Goal: Transaction & Acquisition: Purchase product/service

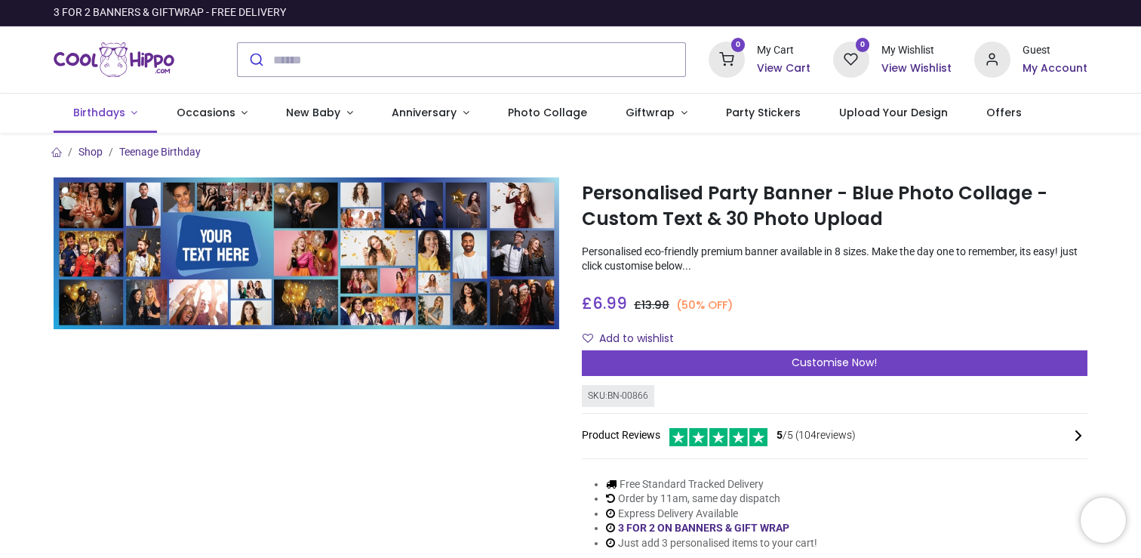
click at [126, 109] on link "Birthdays" at bounding box center [105, 113] width 103 height 39
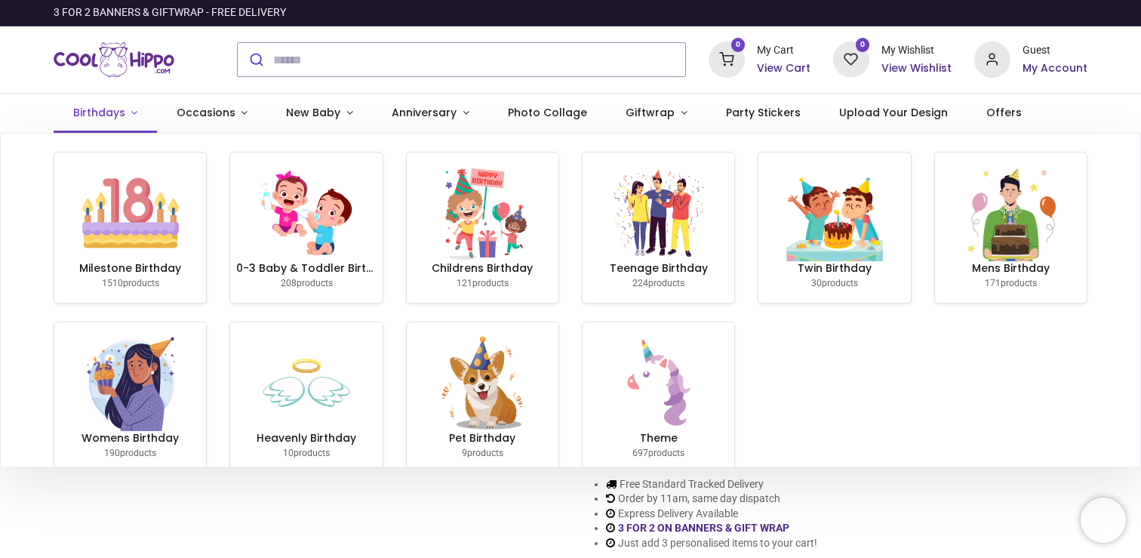
click at [126, 109] on link "Birthdays" at bounding box center [105, 113] width 103 height 39
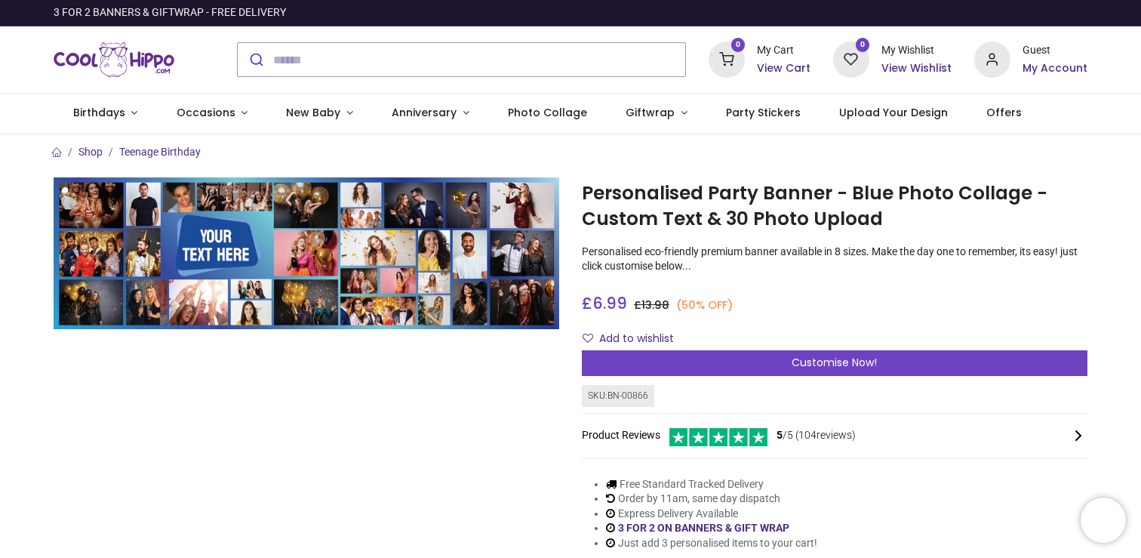
click at [357, 38] on div at bounding box center [462, 59] width 472 height 59
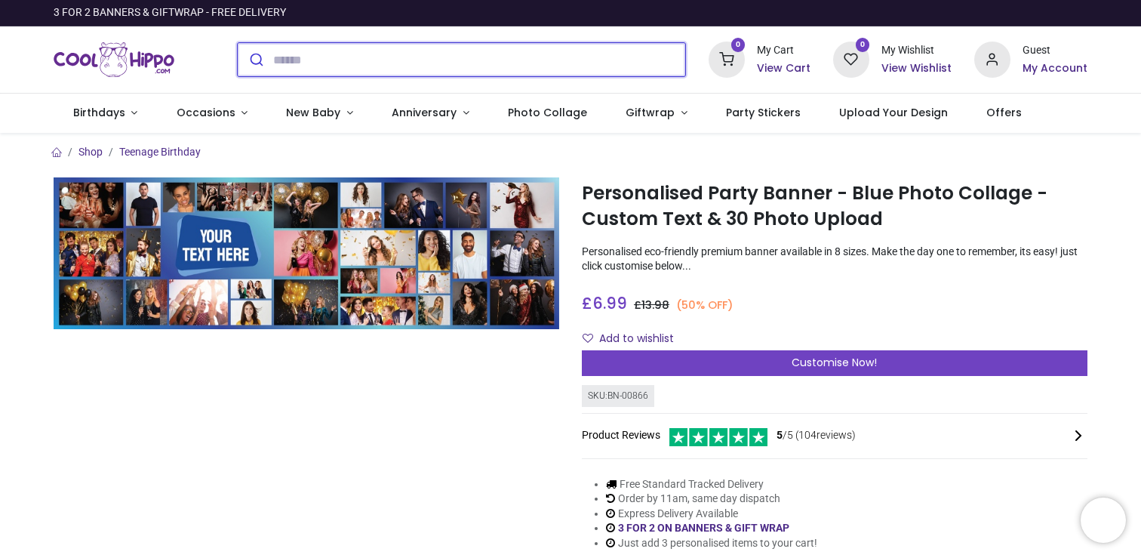
click at [326, 60] on input "search" at bounding box center [479, 59] width 412 height 33
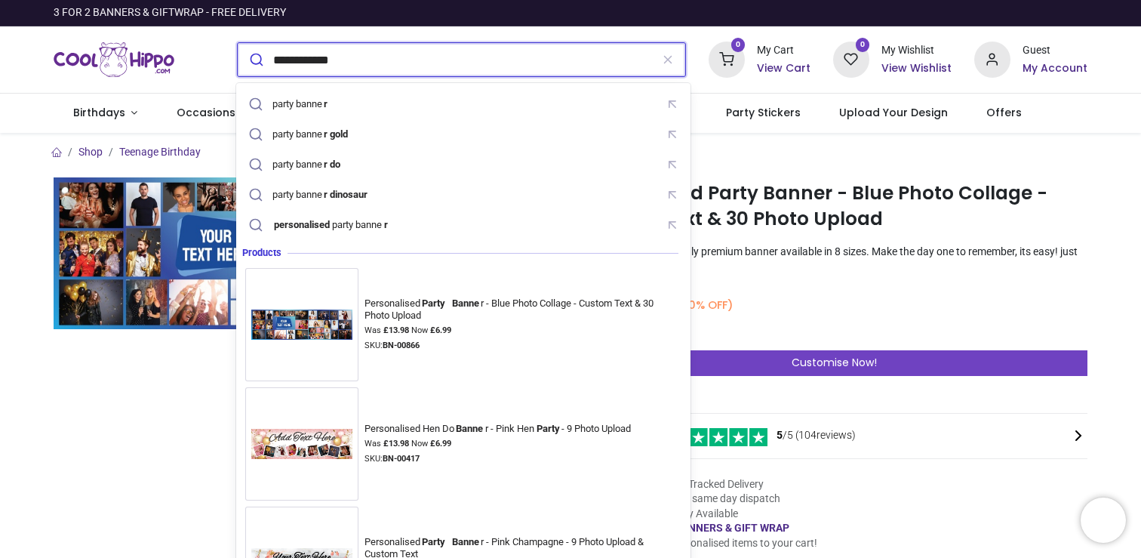
type input "**********"
click at [238, 43] on button "submit" at bounding box center [255, 59] width 35 height 33
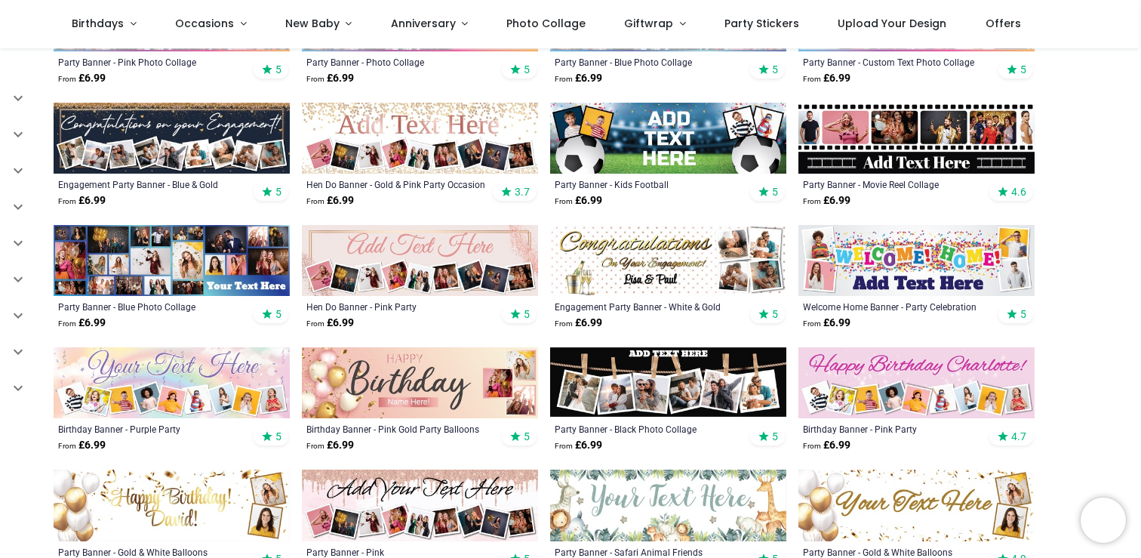
scroll to position [373, 0]
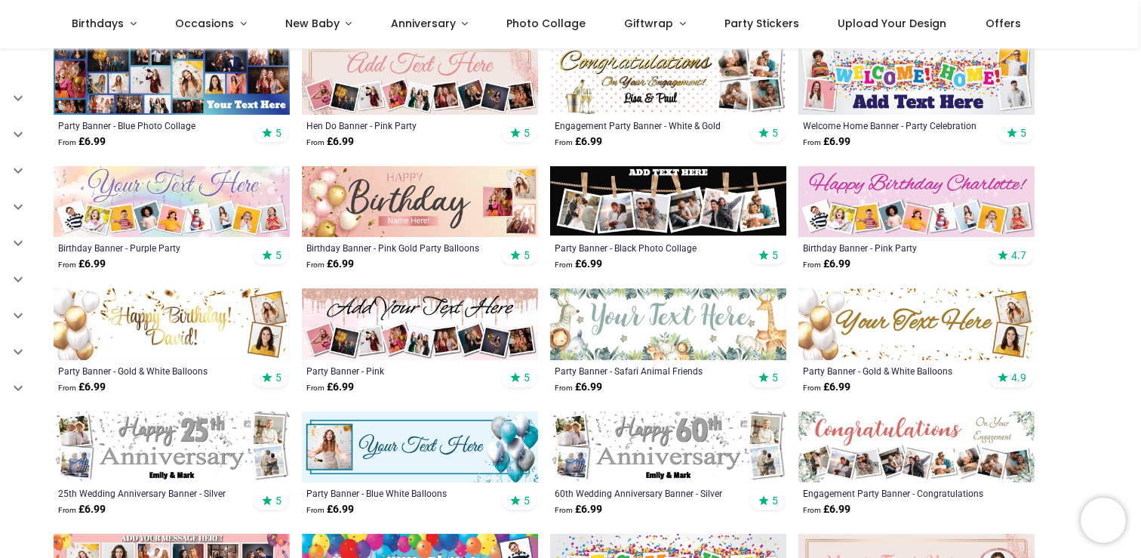
scroll to position [571, 0]
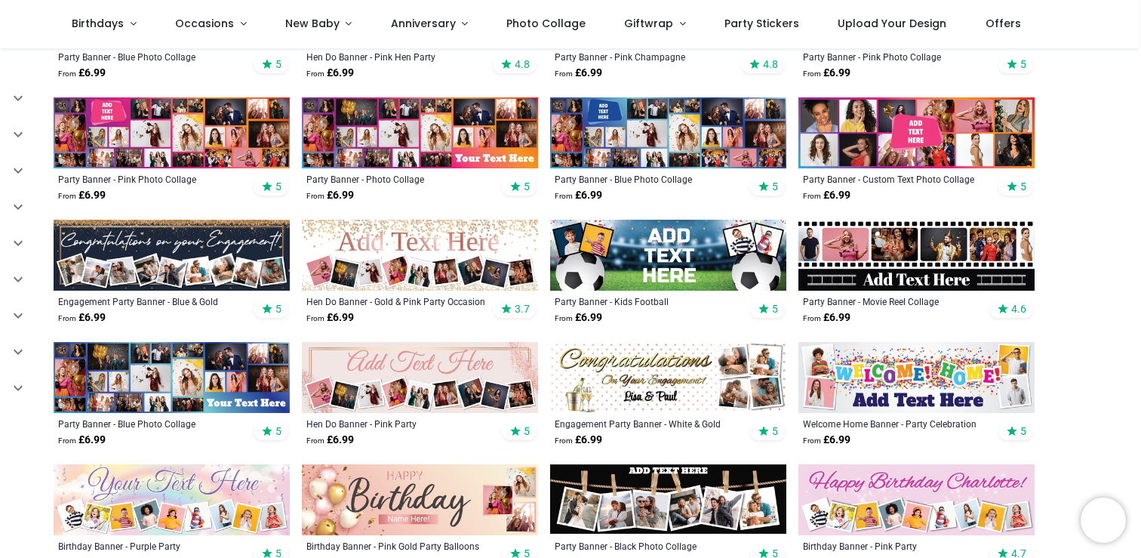
scroll to position [248, 0]
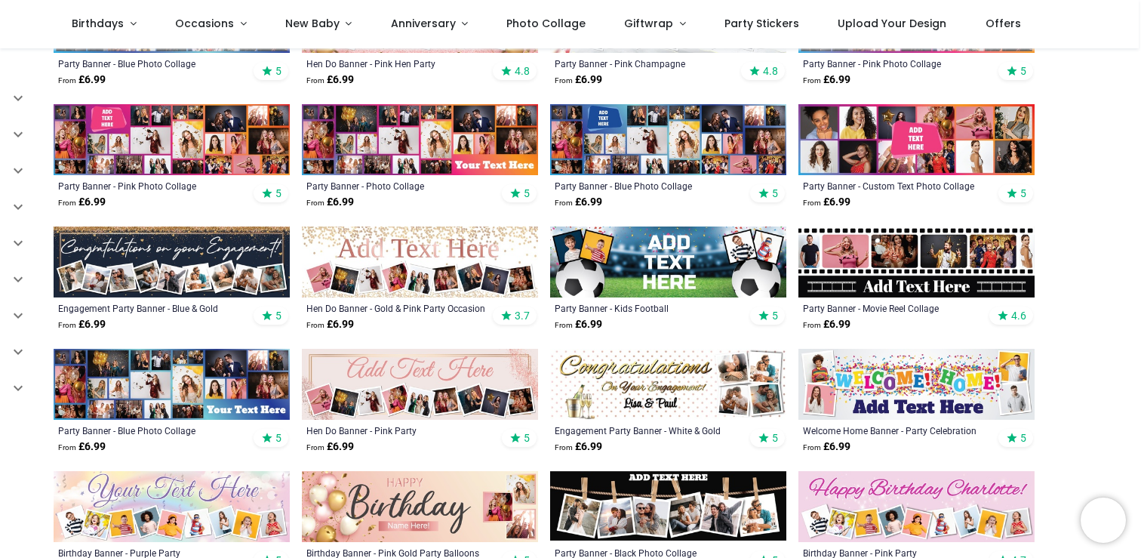
click at [916, 138] on img at bounding box center [917, 139] width 236 height 71
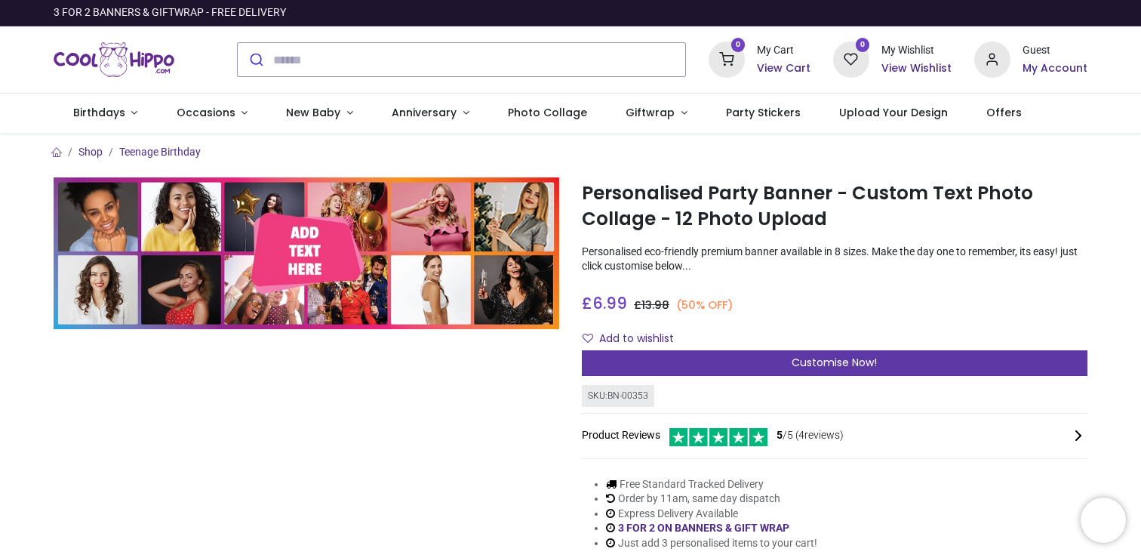
click at [826, 367] on span "Customise Now!" at bounding box center [834, 362] width 85 height 15
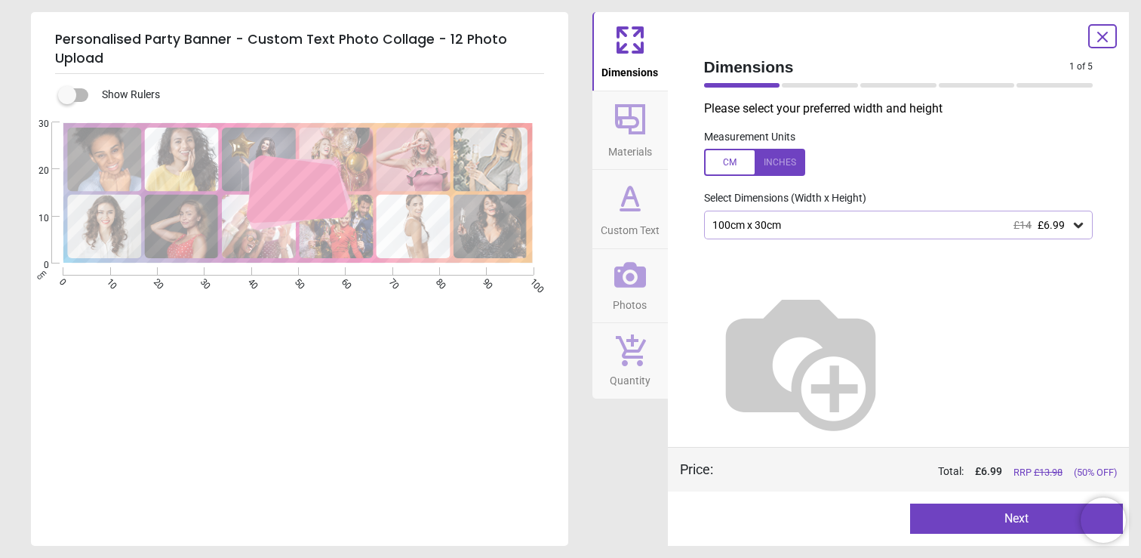
click at [629, 127] on icon at bounding box center [630, 119] width 30 height 30
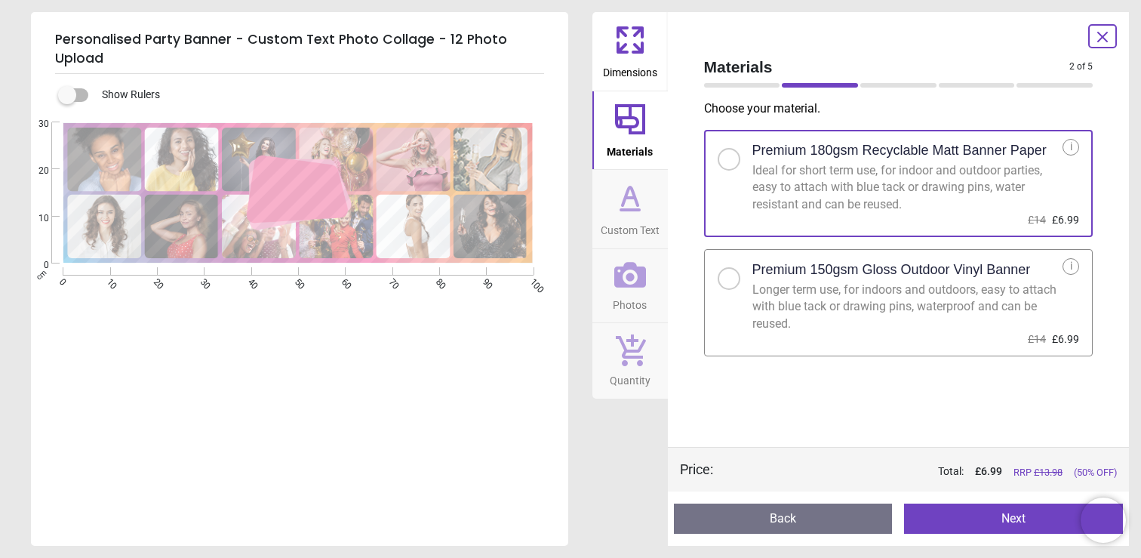
click at [730, 280] on div at bounding box center [729, 278] width 9 height 9
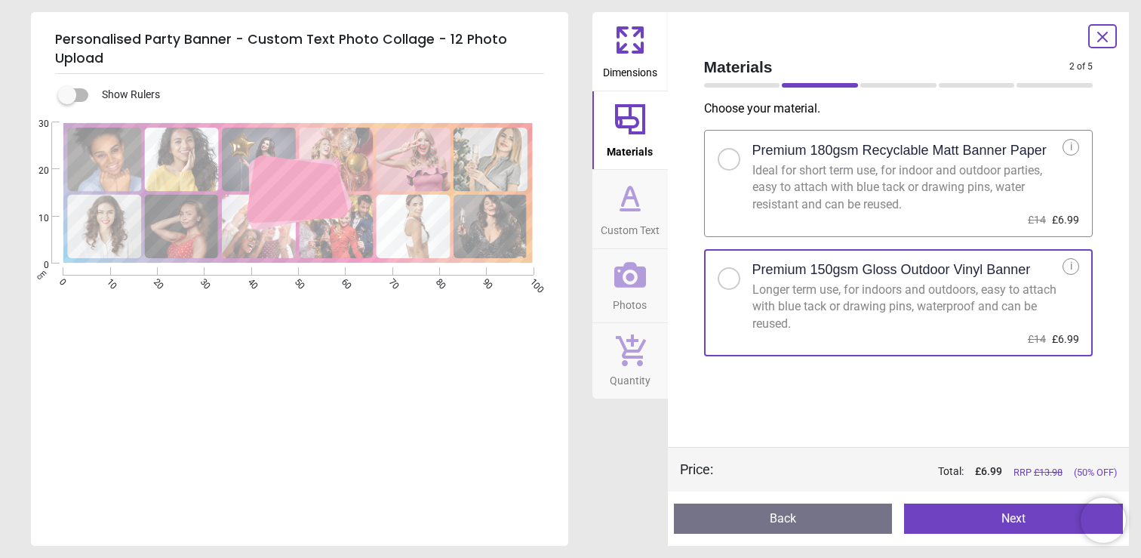
click at [641, 55] on icon at bounding box center [630, 40] width 36 height 36
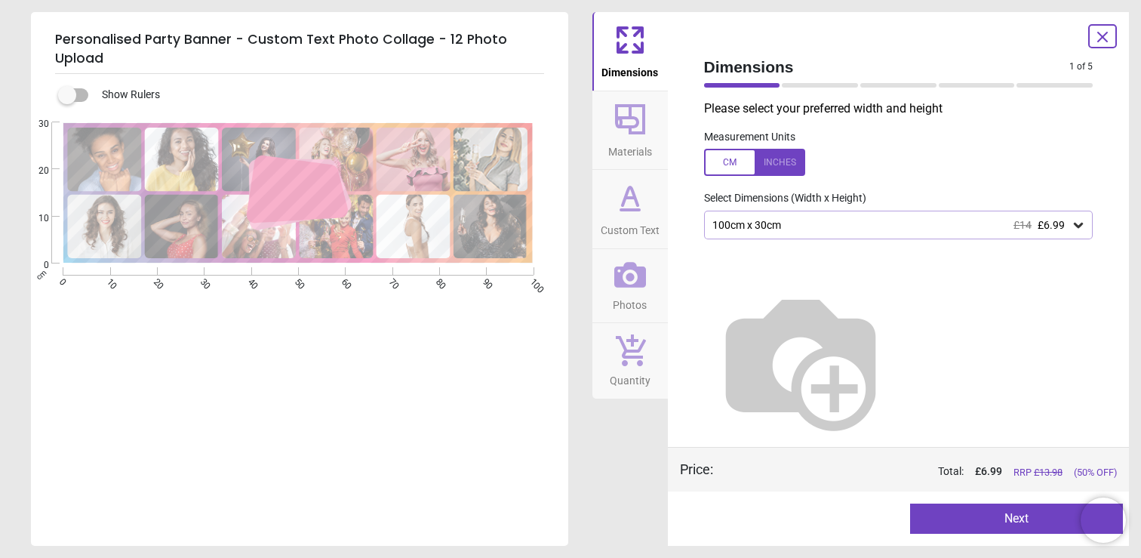
click at [792, 211] on div "100cm x 30cm £14 £6.99" at bounding box center [898, 225] width 389 height 29
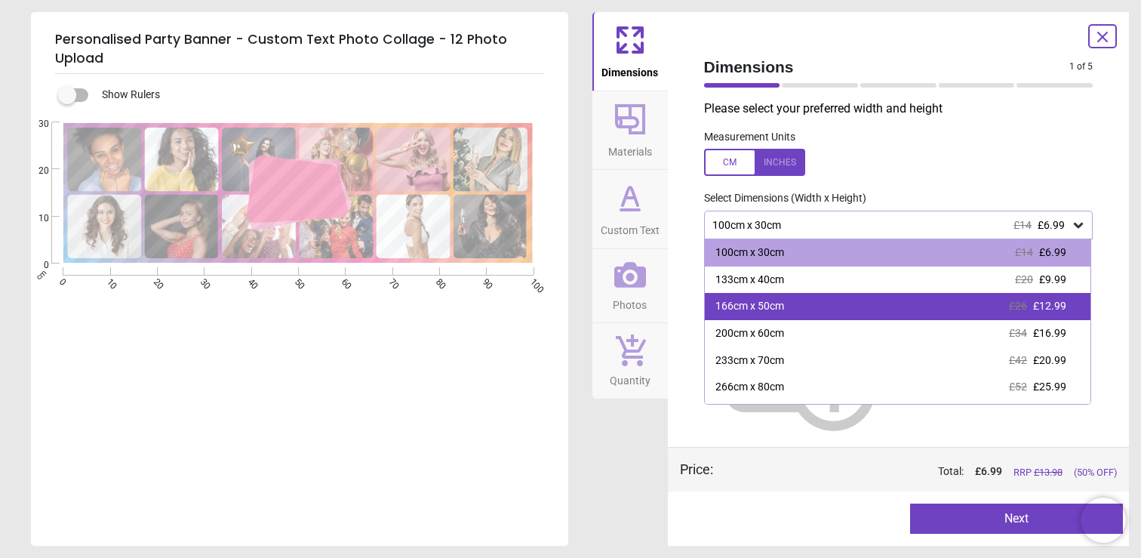
click at [827, 304] on div "166cm x 50cm £26 £12.99" at bounding box center [898, 306] width 386 height 27
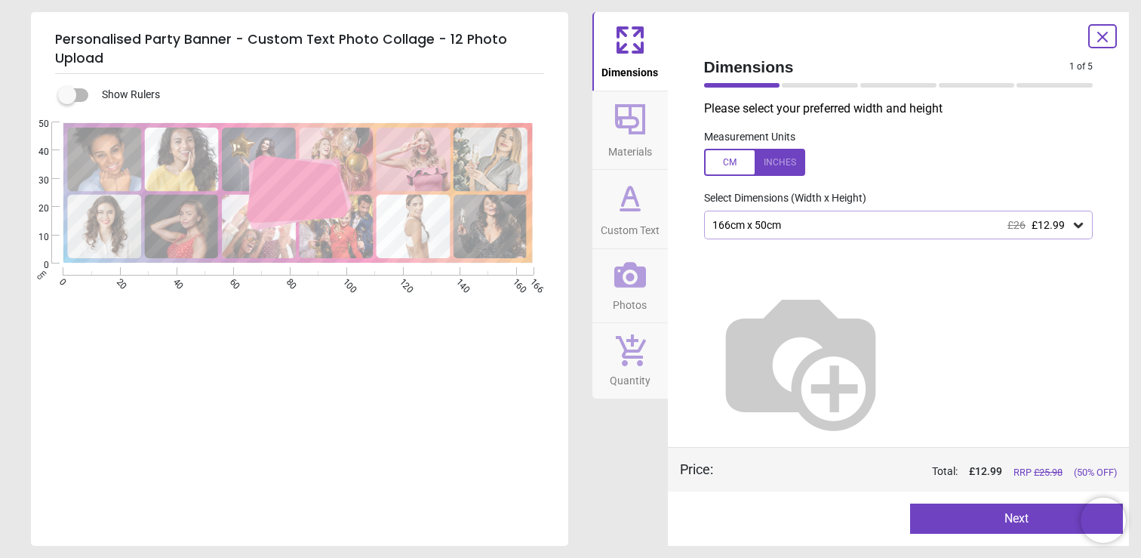
click at [770, 158] on div at bounding box center [754, 162] width 101 height 27
click at [785, 226] on div "65.4" x 19.7" (5ft 5" x 1ft 8") £26 £12.99" at bounding box center [891, 225] width 361 height 13
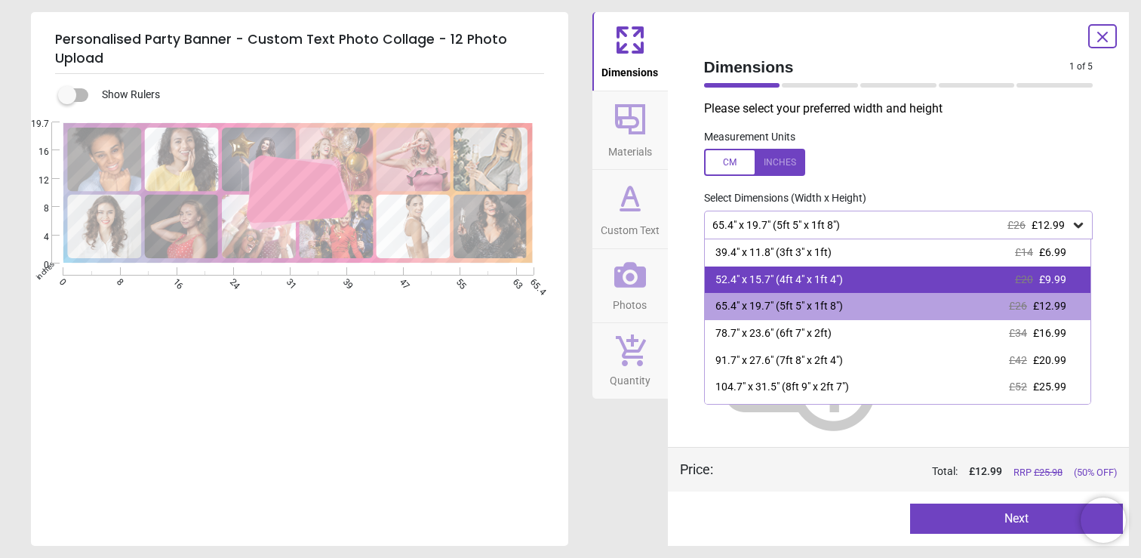
click at [792, 279] on div "52.4" x 15.7" (4ft 4" x 1ft 4")" at bounding box center [779, 279] width 128 height 15
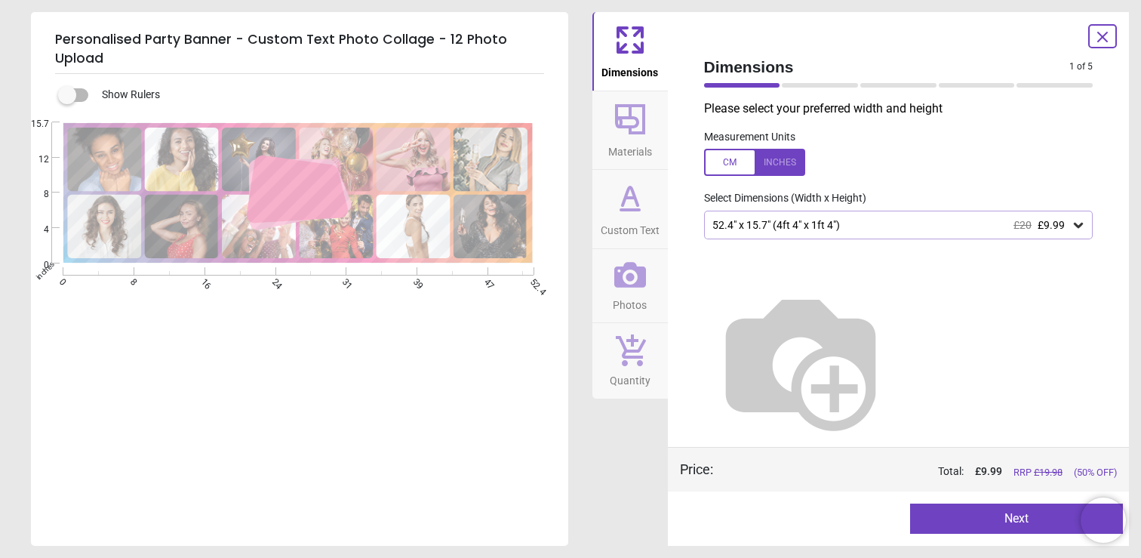
click at [614, 198] on icon at bounding box center [630, 198] width 36 height 36
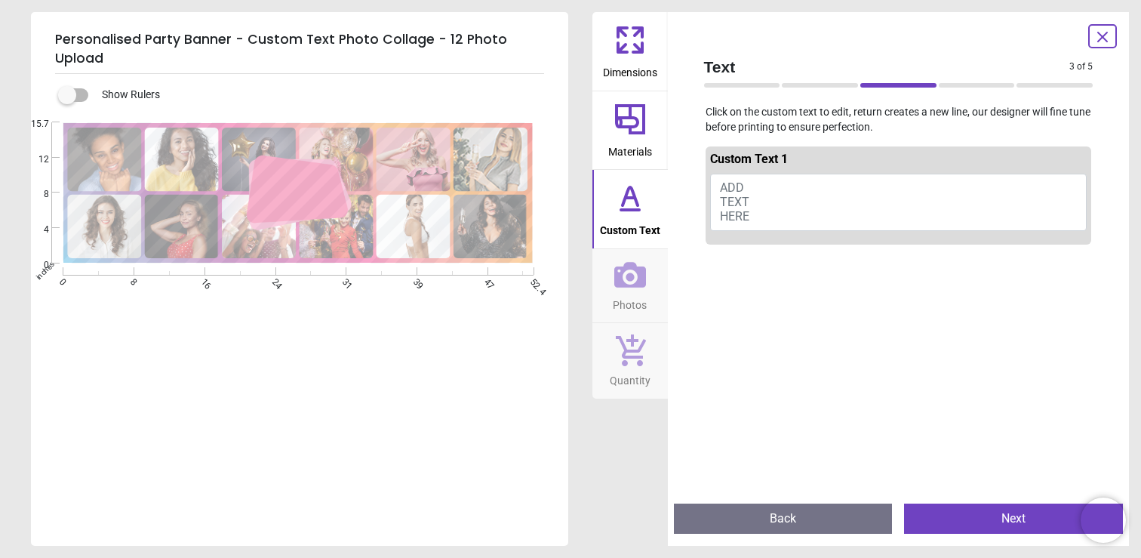
click at [777, 190] on button "ADD TEXT HERE" at bounding box center [898, 202] width 377 height 57
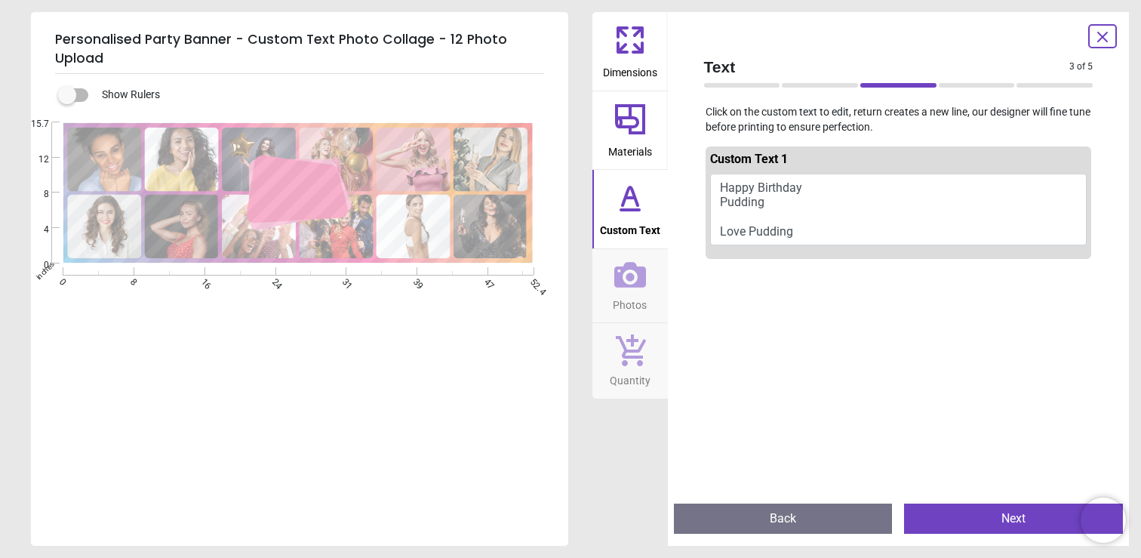
type textarea "**********"
click at [632, 286] on icon at bounding box center [630, 275] width 32 height 26
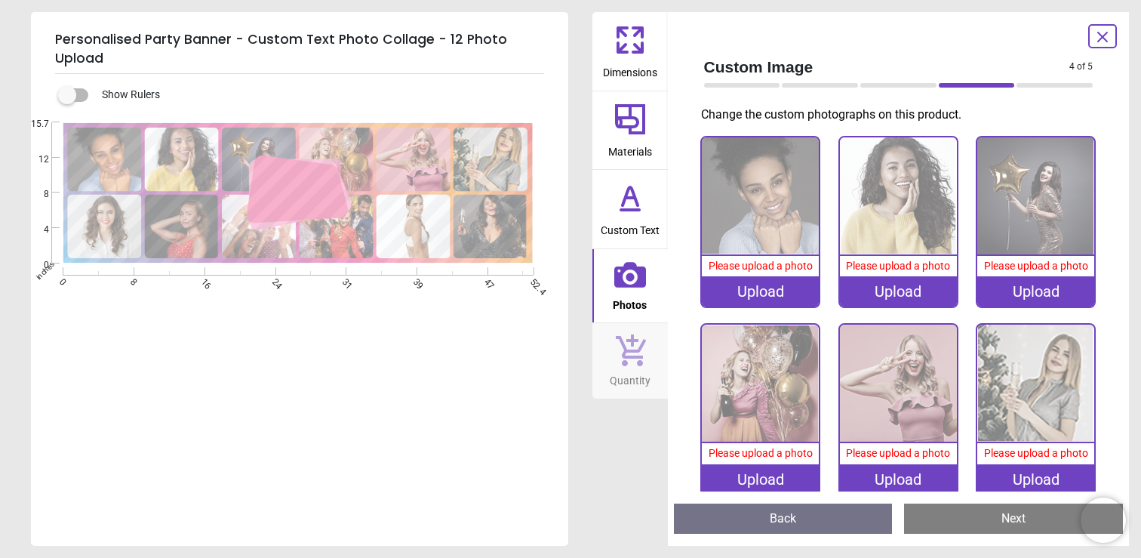
click at [768, 299] on div "Upload" at bounding box center [760, 291] width 117 height 30
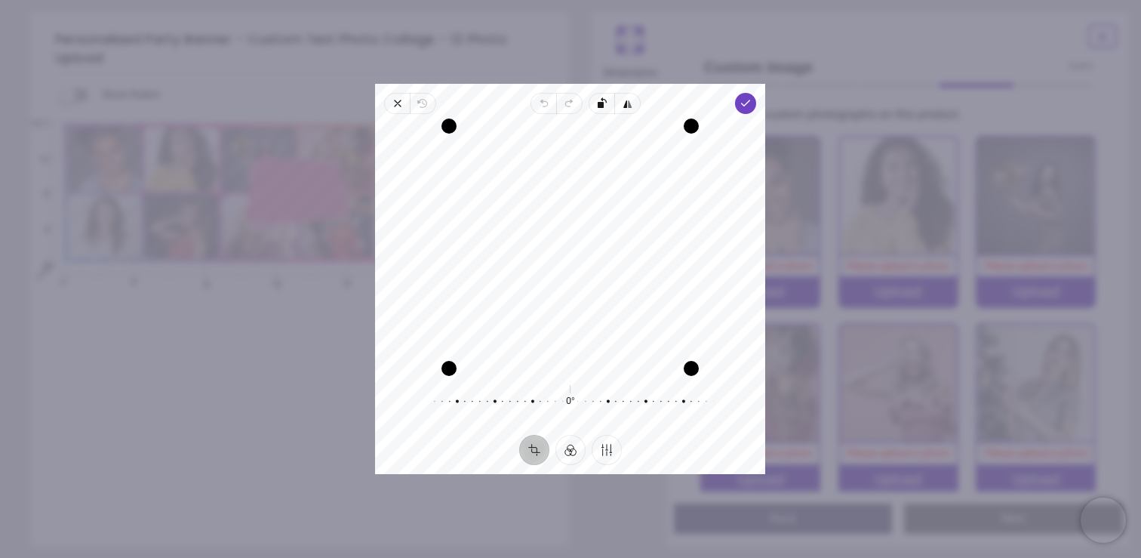
drag, startPoint x: 570, startPoint y: 230, endPoint x: 568, endPoint y: 248, distance: 18.3
click at [568, 248] on div "Recenter" at bounding box center [570, 247] width 366 height 242
click at [752, 100] on icon "button" at bounding box center [746, 103] width 12 height 12
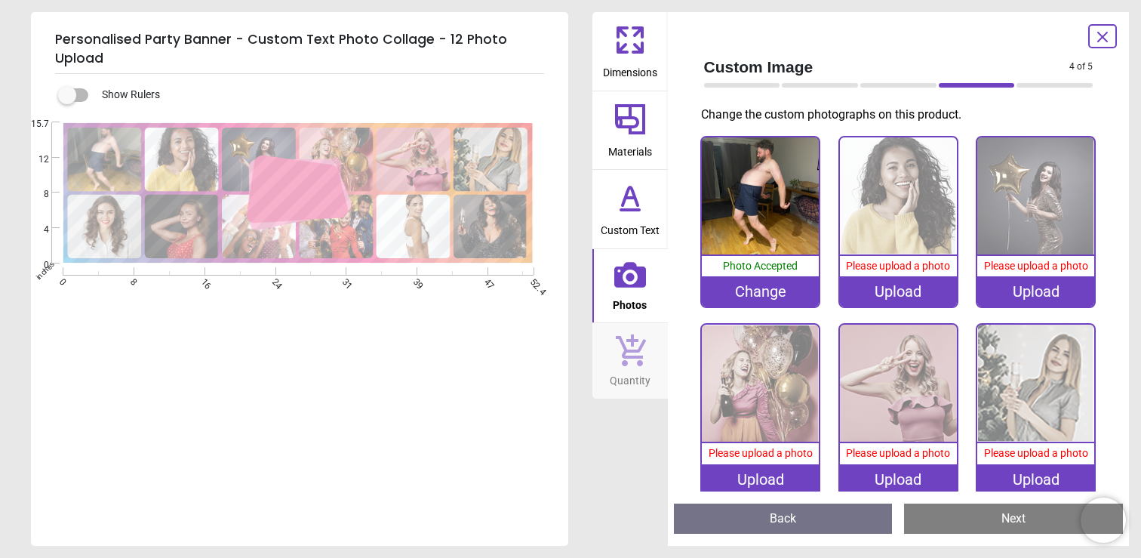
click at [905, 292] on div "Upload" at bounding box center [898, 291] width 117 height 30
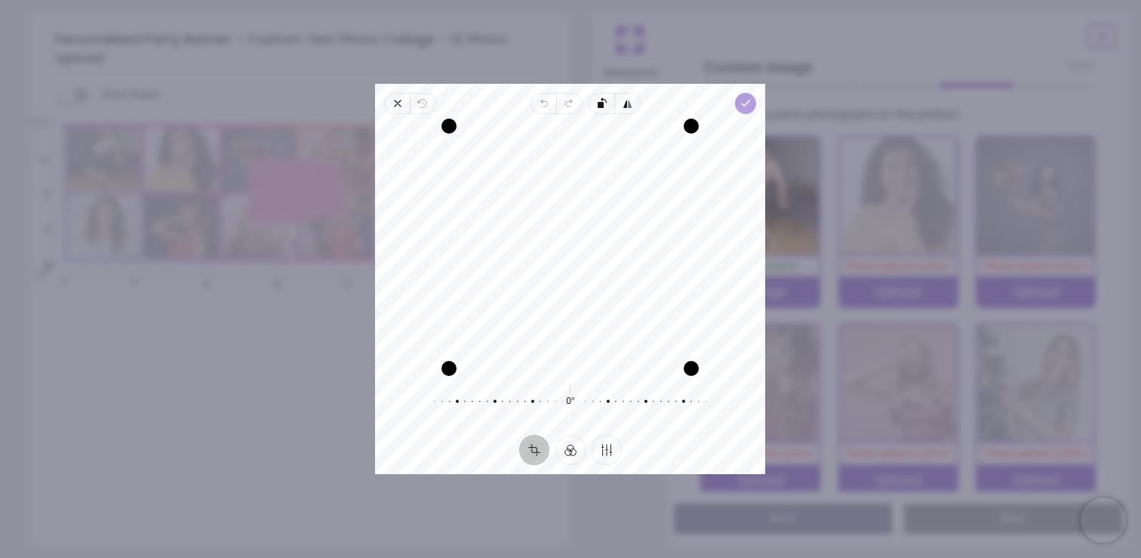
click at [744, 103] on polyline "button" at bounding box center [746, 102] width 8 height 5
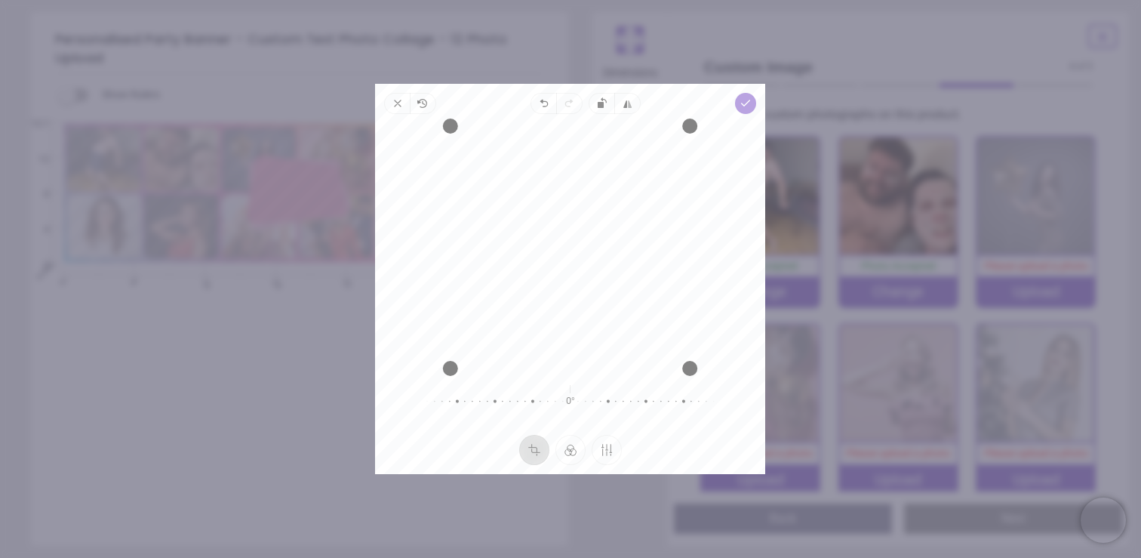
scroll to position [195, 0]
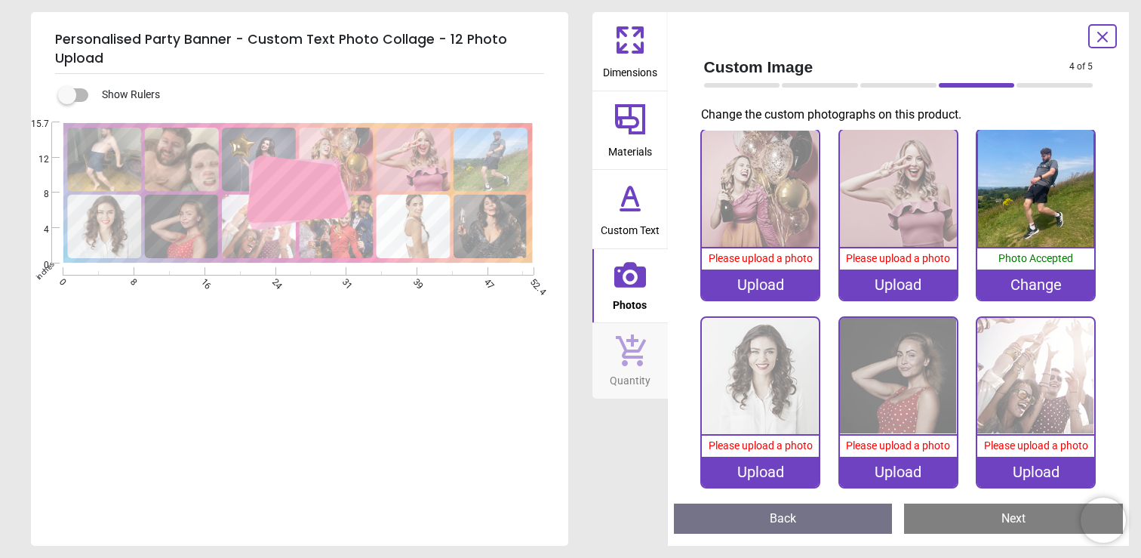
click at [1028, 474] on div "Upload" at bounding box center [1035, 472] width 117 height 30
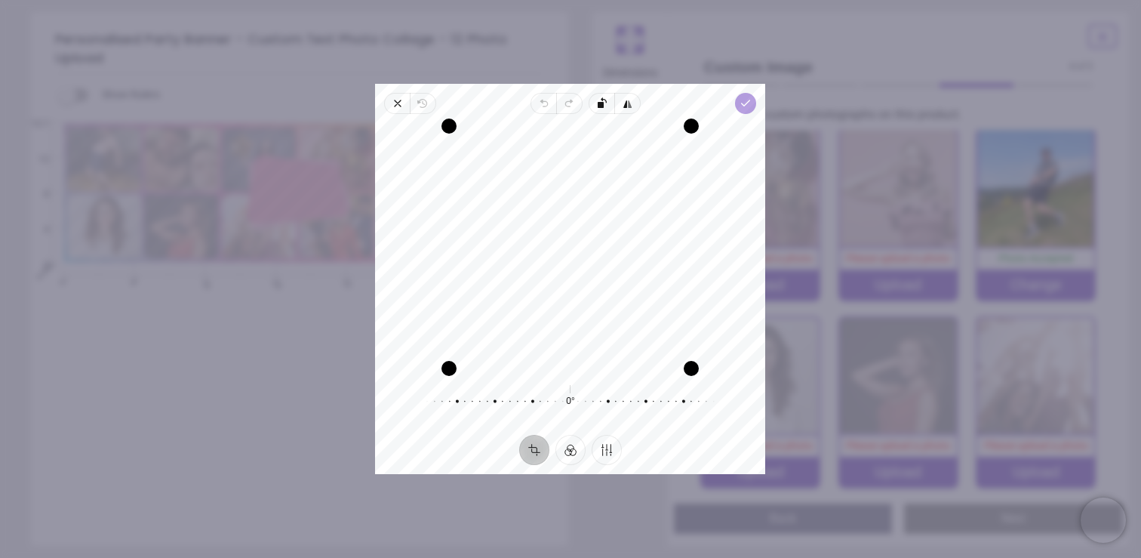
click at [751, 100] on icon "button" at bounding box center [746, 103] width 12 height 12
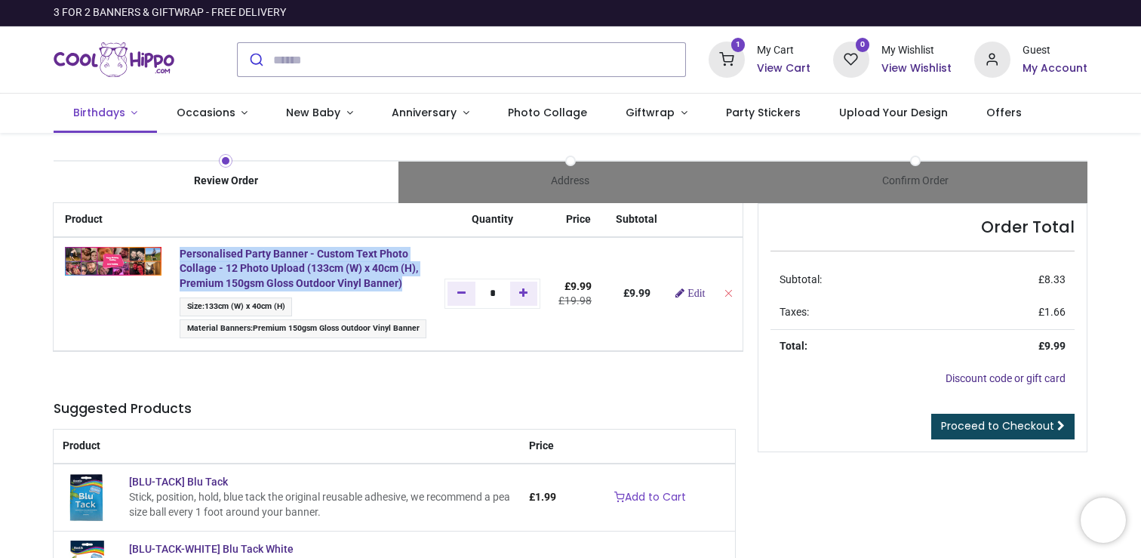
click at [138, 109] on link "Birthdays" at bounding box center [105, 113] width 103 height 39
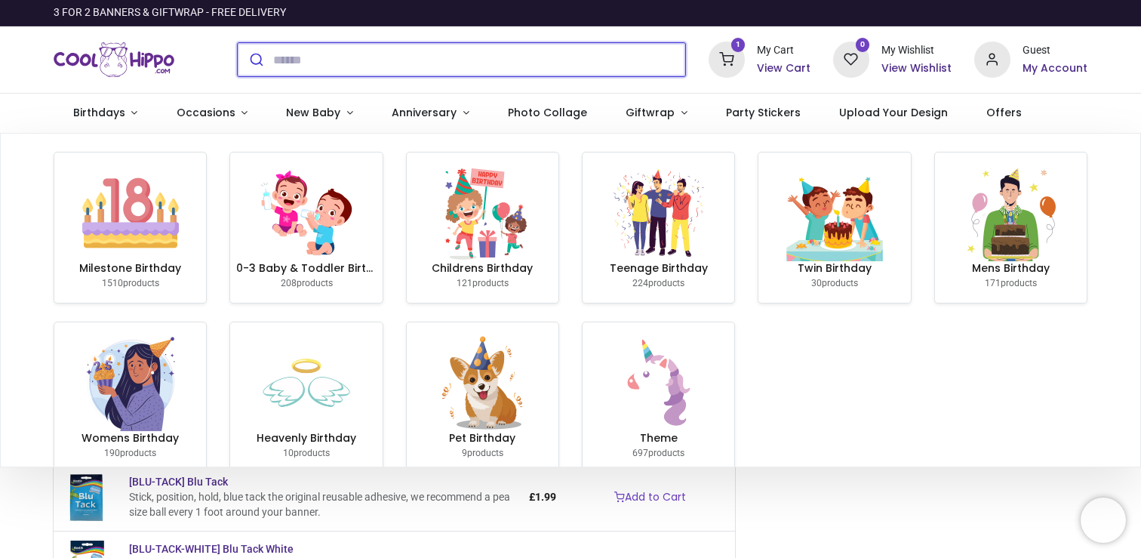
click at [310, 55] on input "search" at bounding box center [479, 59] width 412 height 33
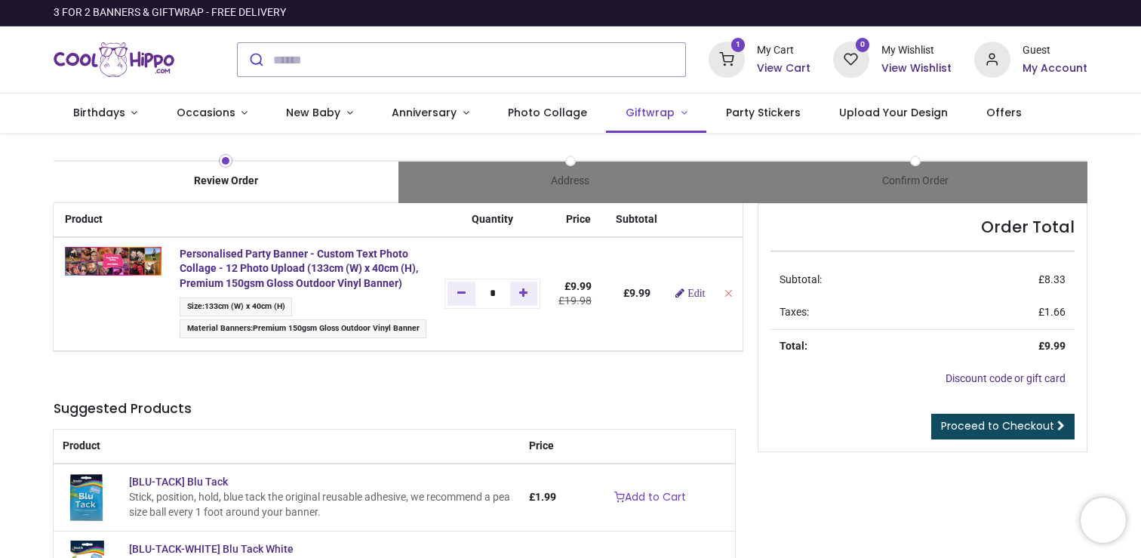
click at [651, 115] on span "Giftwrap" at bounding box center [650, 112] width 49 height 15
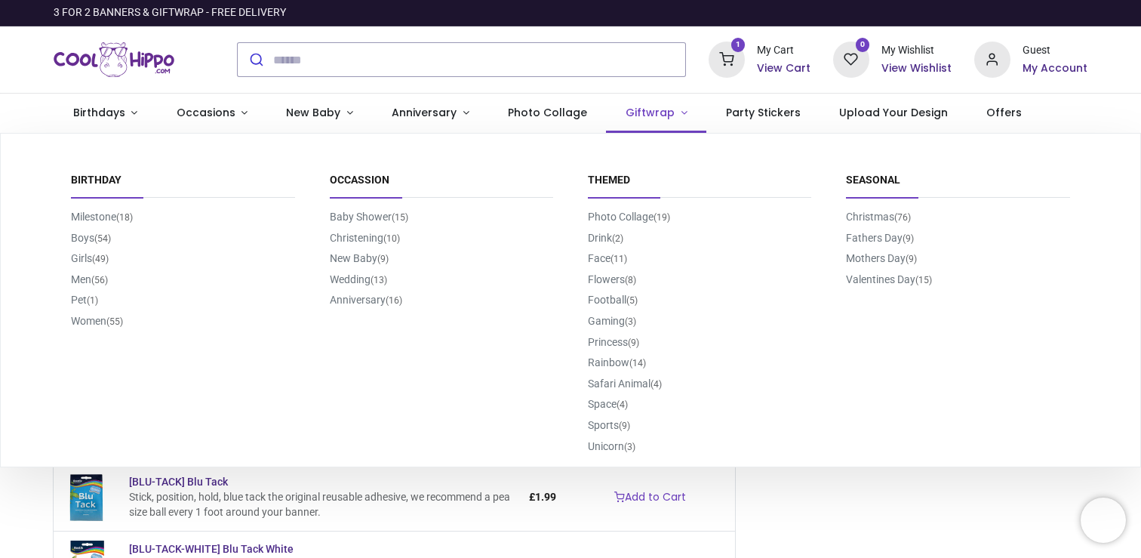
click at [651, 108] on span "Giftwrap" at bounding box center [650, 112] width 49 height 15
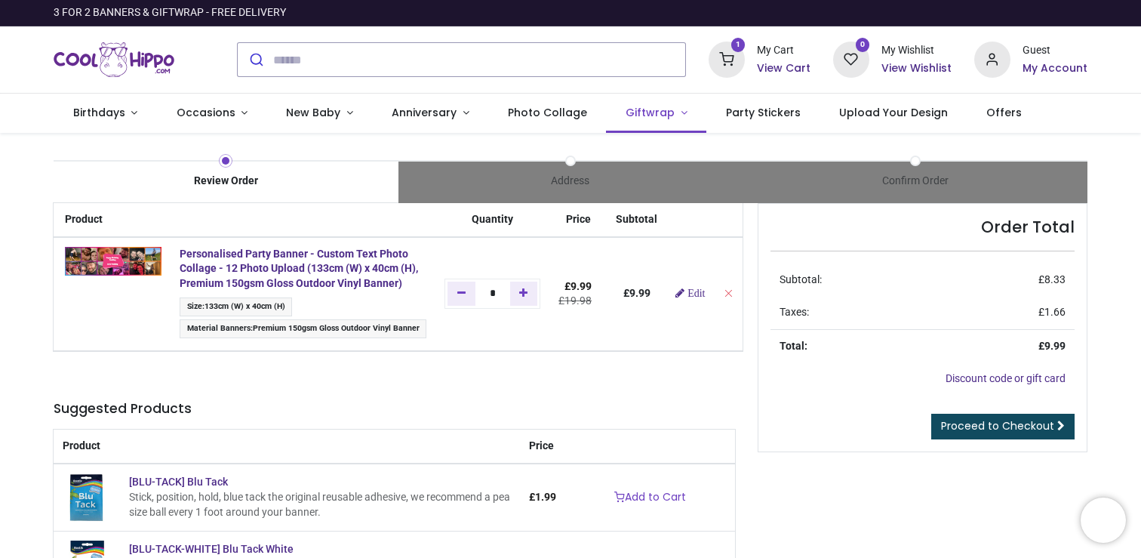
click at [651, 108] on span "Giftwrap" at bounding box center [650, 112] width 49 height 15
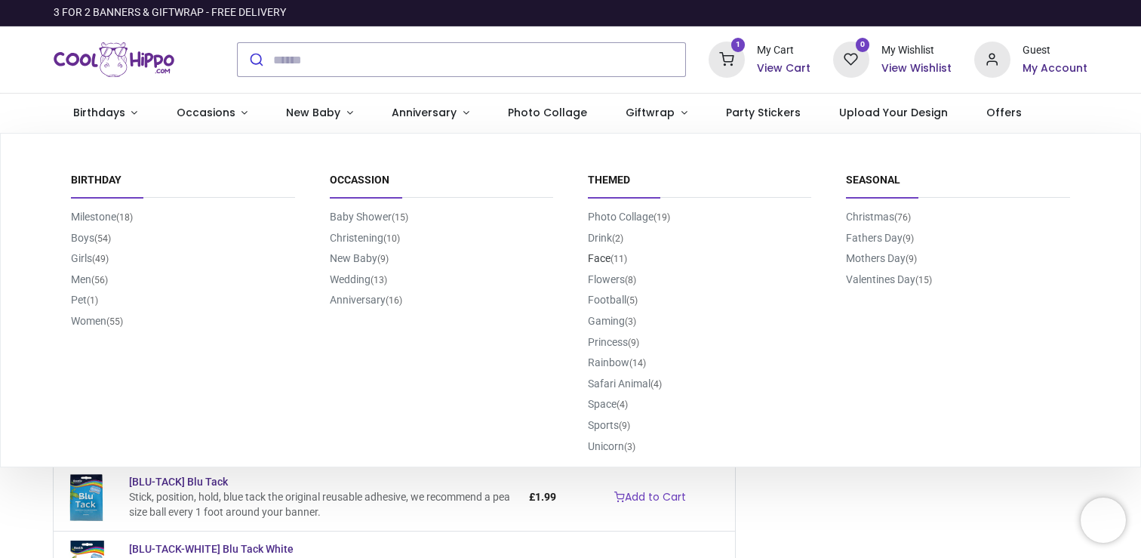
click at [603, 260] on link "Face (11)" at bounding box center [607, 258] width 39 height 12
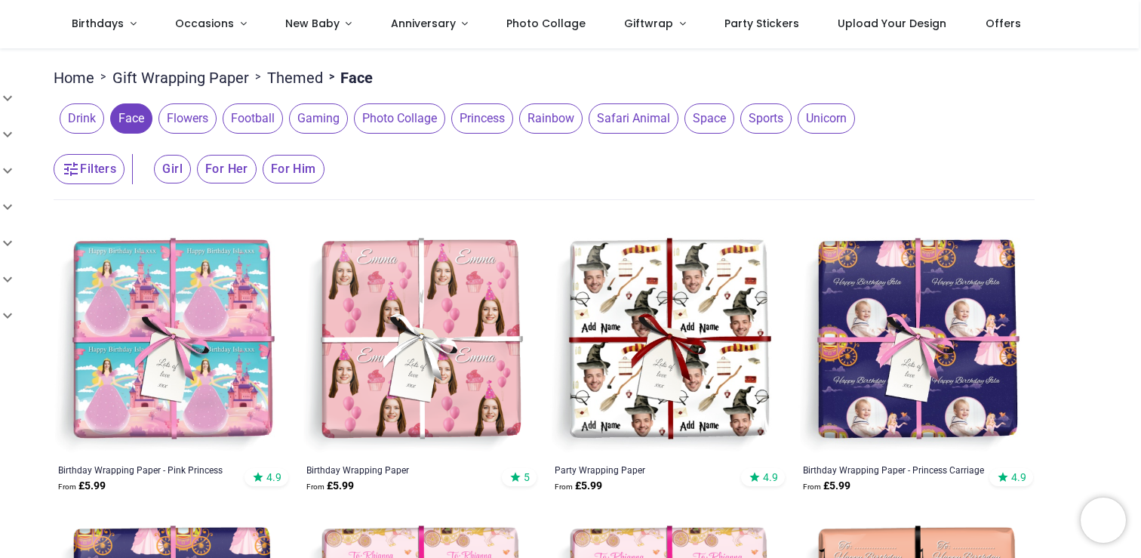
scroll to position [94, 0]
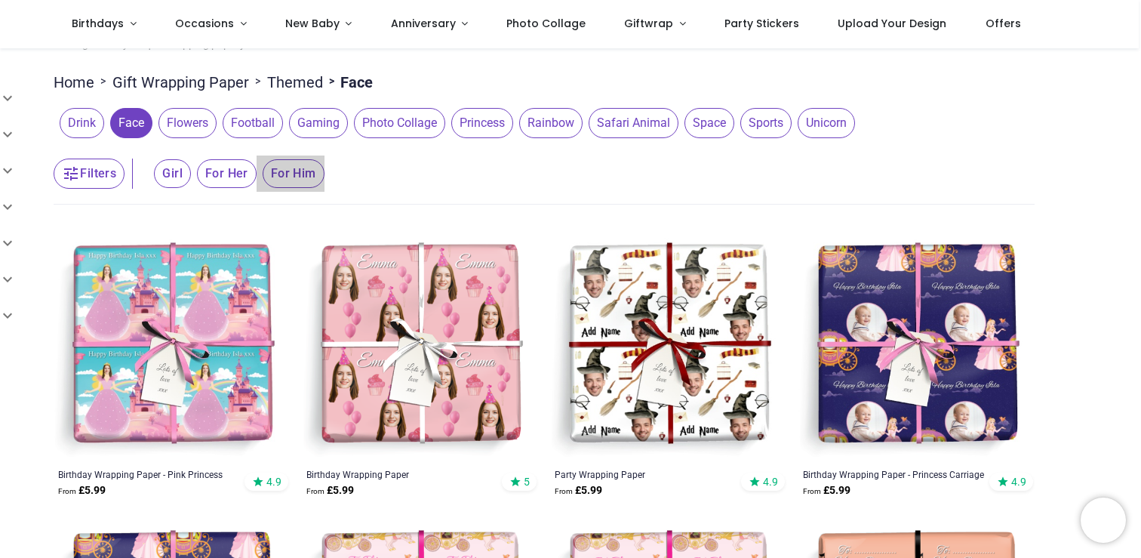
click at [300, 181] on span "For Him" at bounding box center [294, 173] width 62 height 29
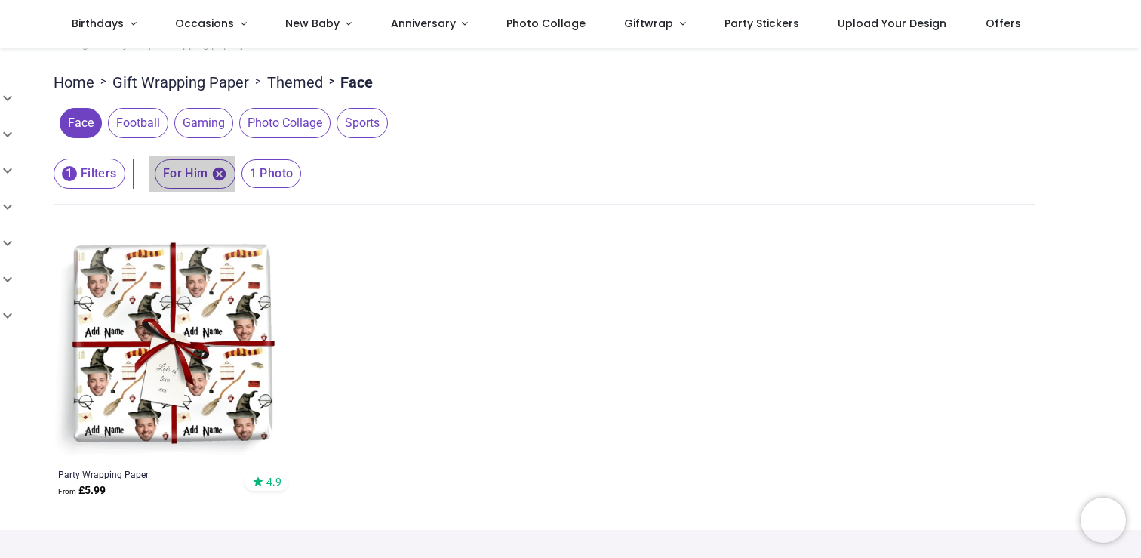
click at [217, 180] on icon "button" at bounding box center [219, 175] width 14 height 14
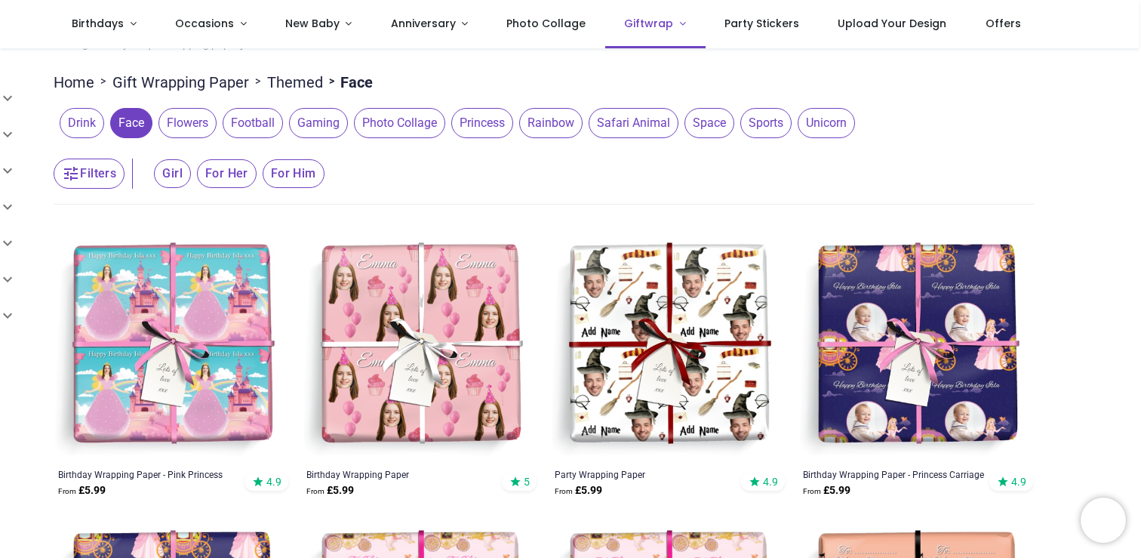
click at [631, 19] on span "Giftwrap" at bounding box center [648, 23] width 49 height 15
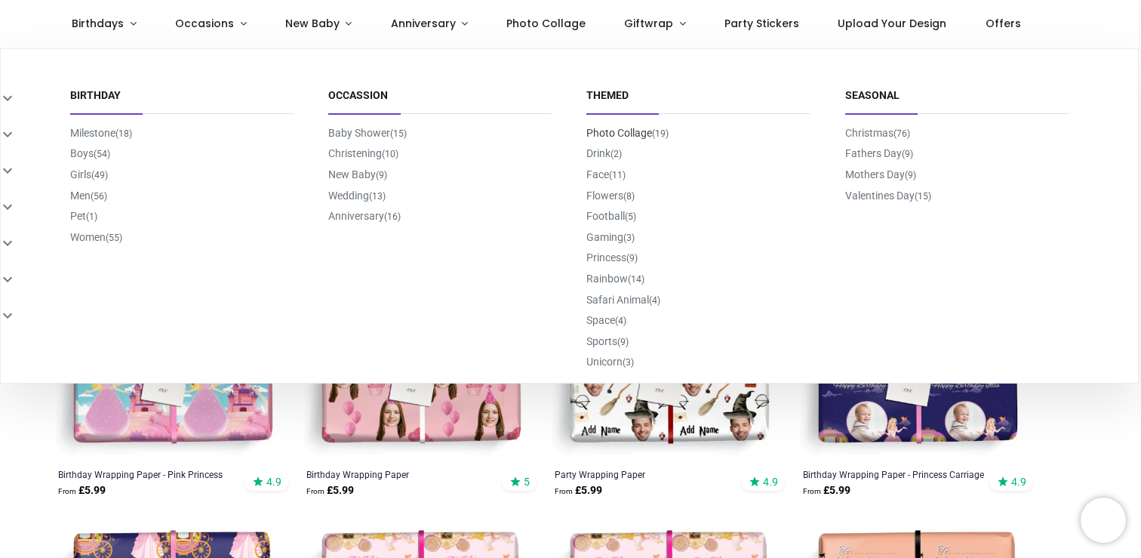
click at [645, 132] on link "Photo Collage (19)" at bounding box center [627, 133] width 82 height 12
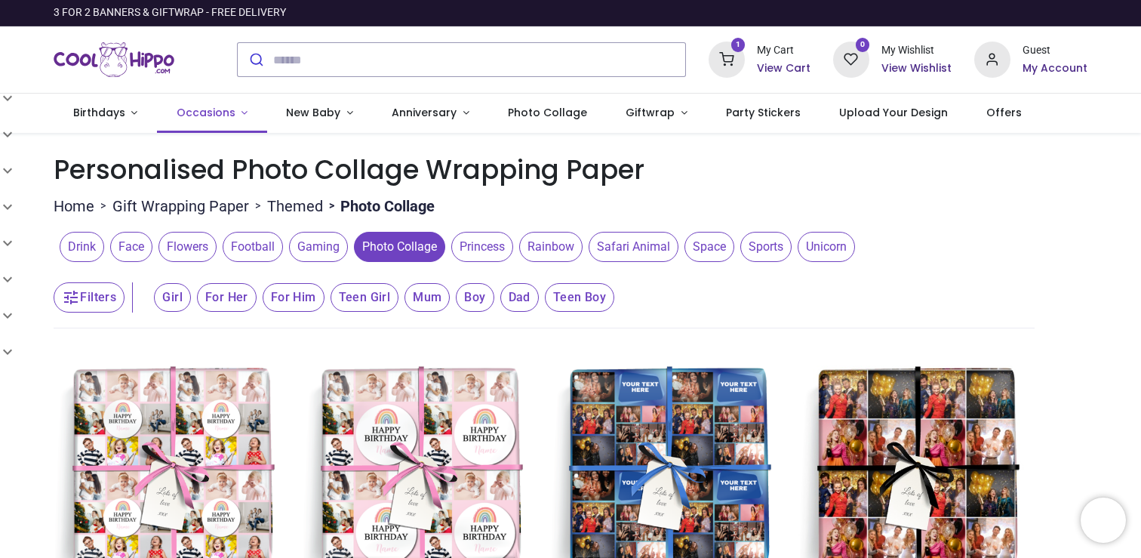
click at [212, 116] on span "Occasions" at bounding box center [206, 112] width 59 height 15
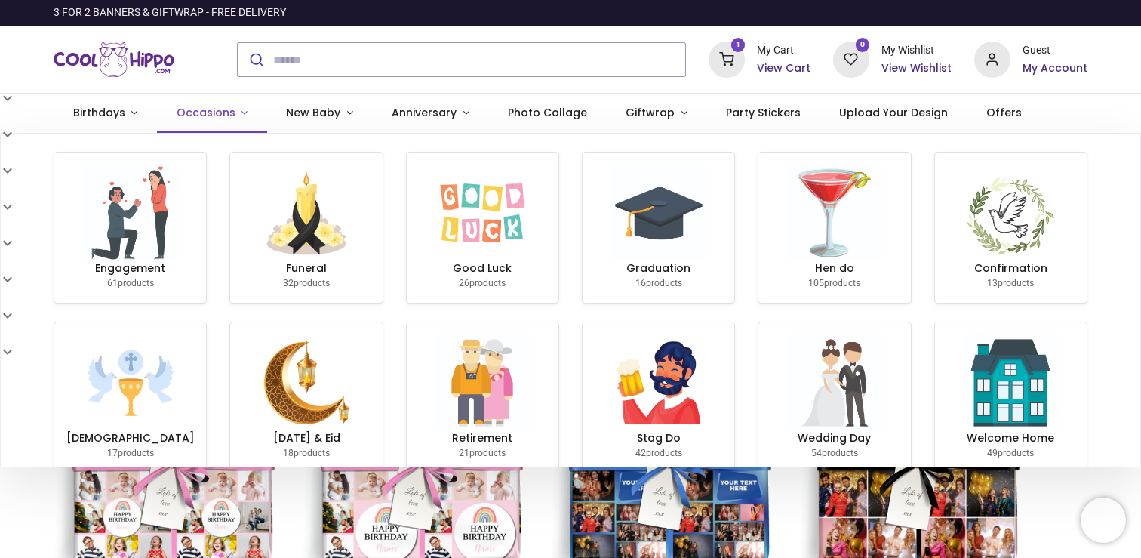
click at [212, 116] on span "Occasions" at bounding box center [206, 112] width 59 height 15
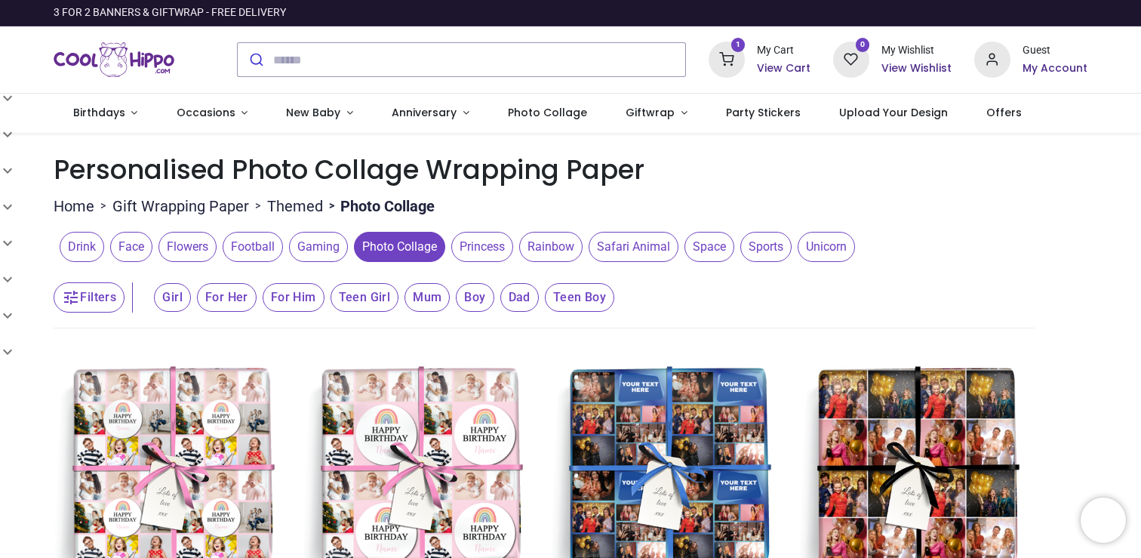
click at [732, 67] on icon at bounding box center [727, 60] width 36 height 36
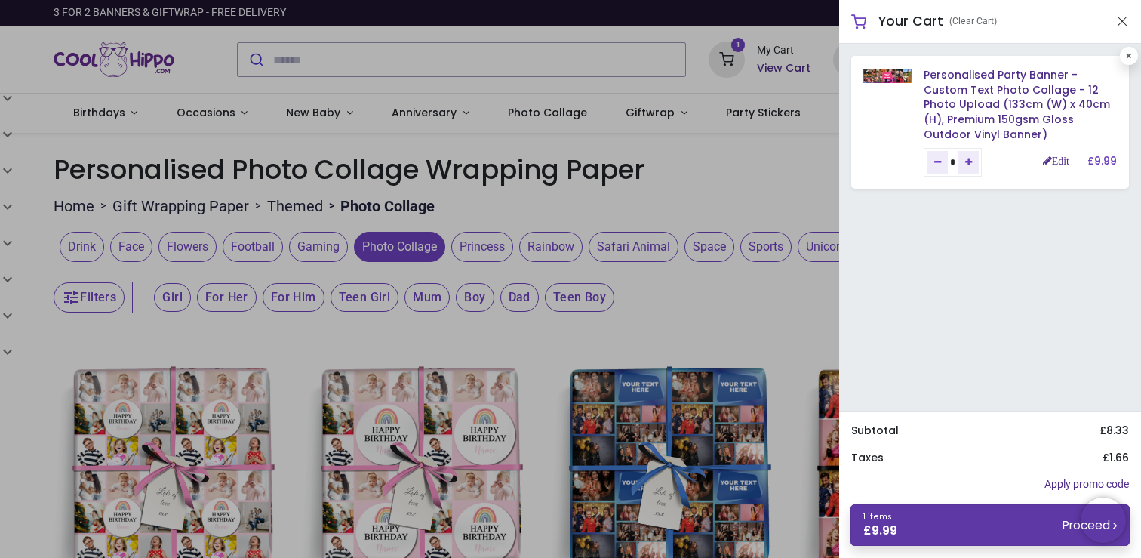
click at [931, 528] on link "1 items £ 9.99 Proceed" at bounding box center [990, 525] width 279 height 42
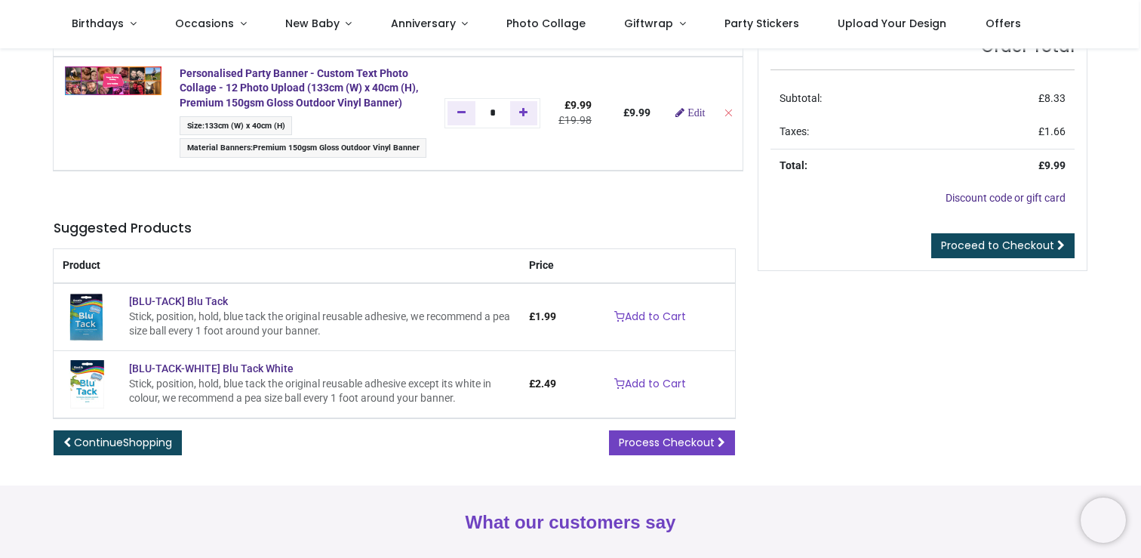
scroll to position [100, 0]
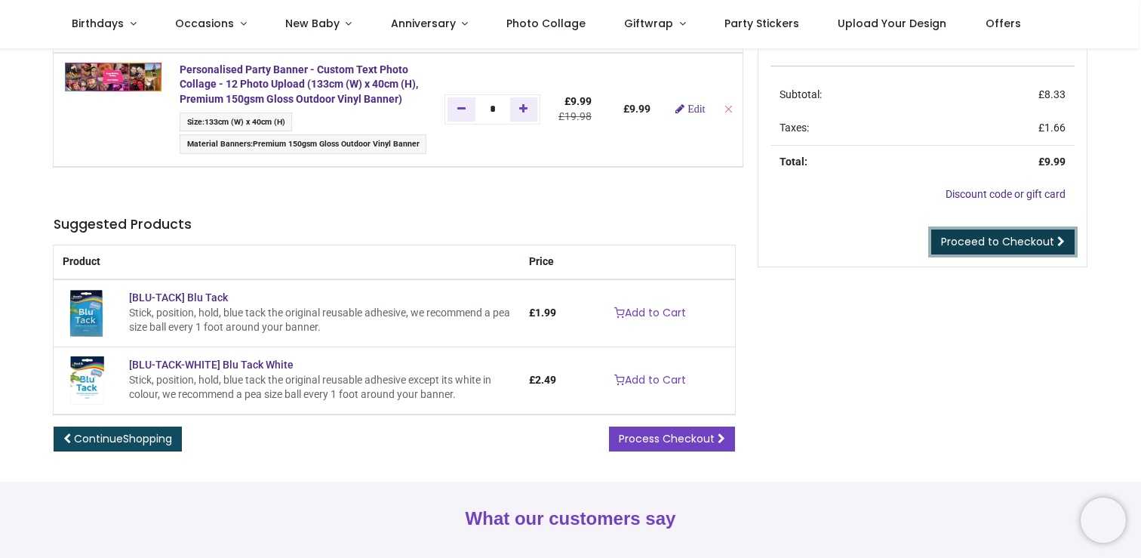
click at [1023, 237] on span "Proceed to Checkout" at bounding box center [997, 241] width 113 height 15
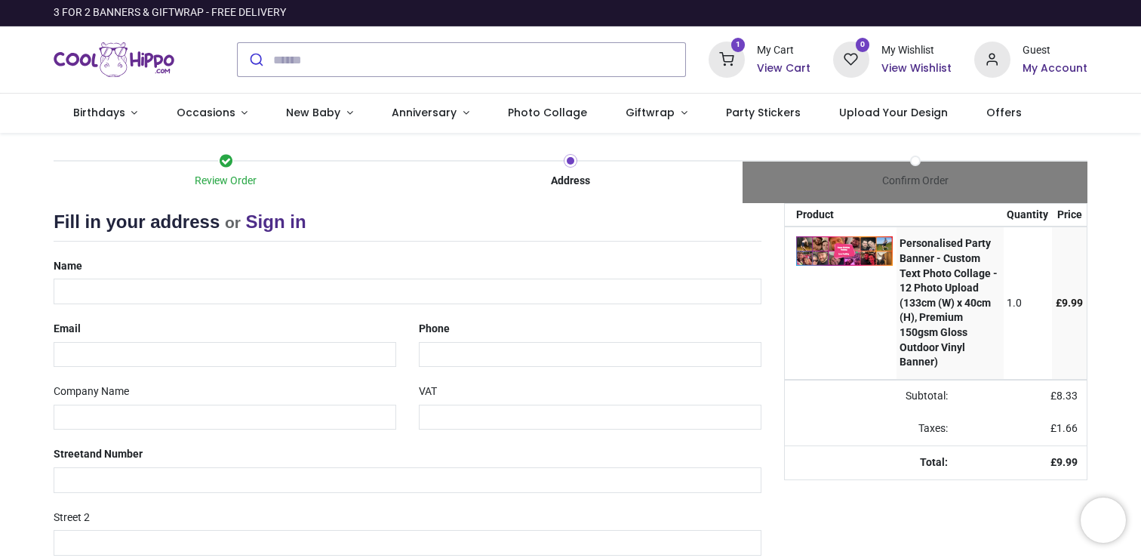
select select "***"
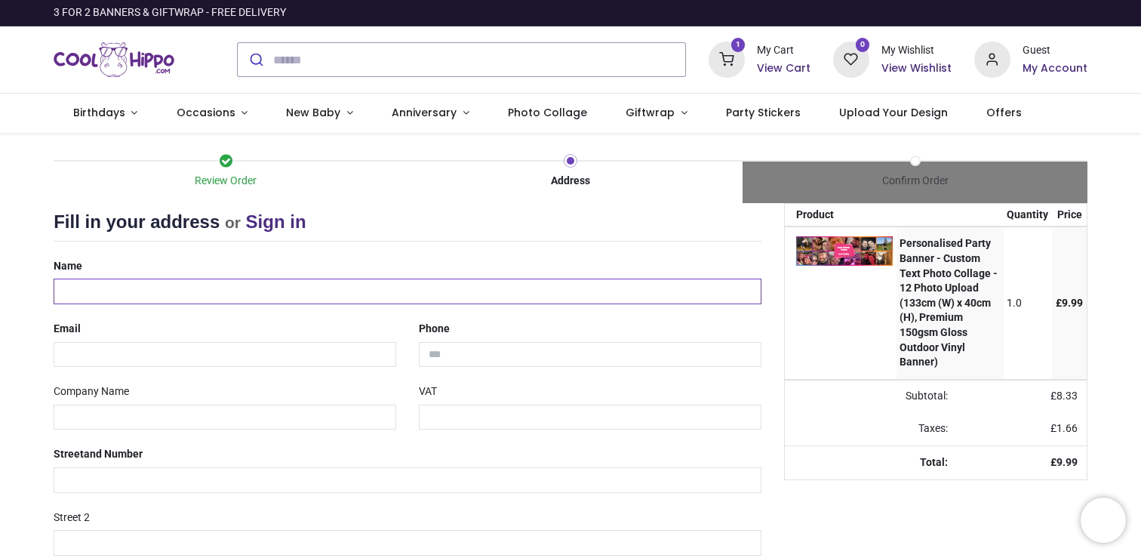
click at [198, 295] on input "text" at bounding box center [408, 291] width 708 height 26
type input "**********"
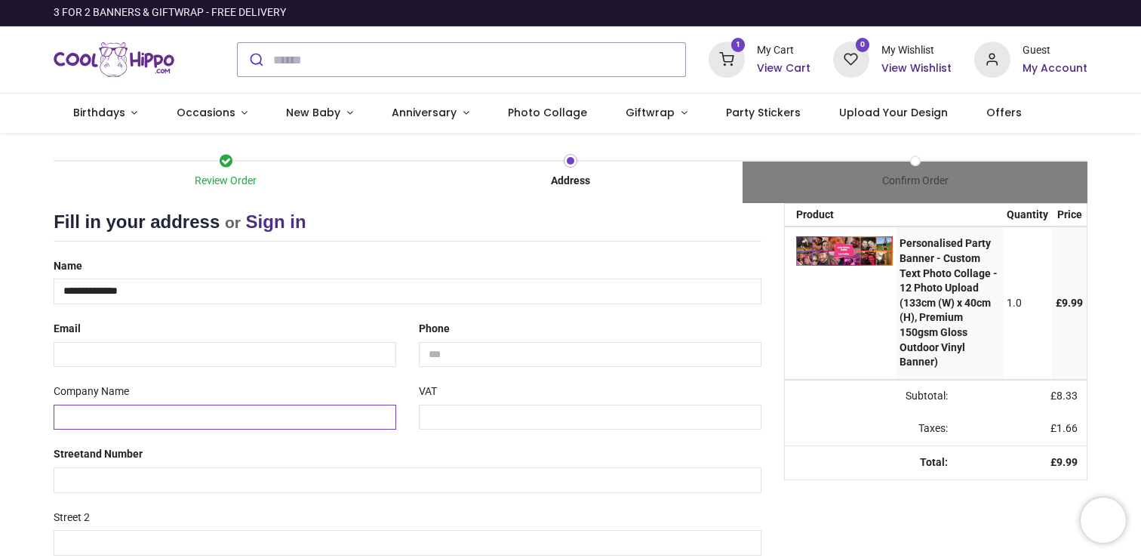
type input "**********"
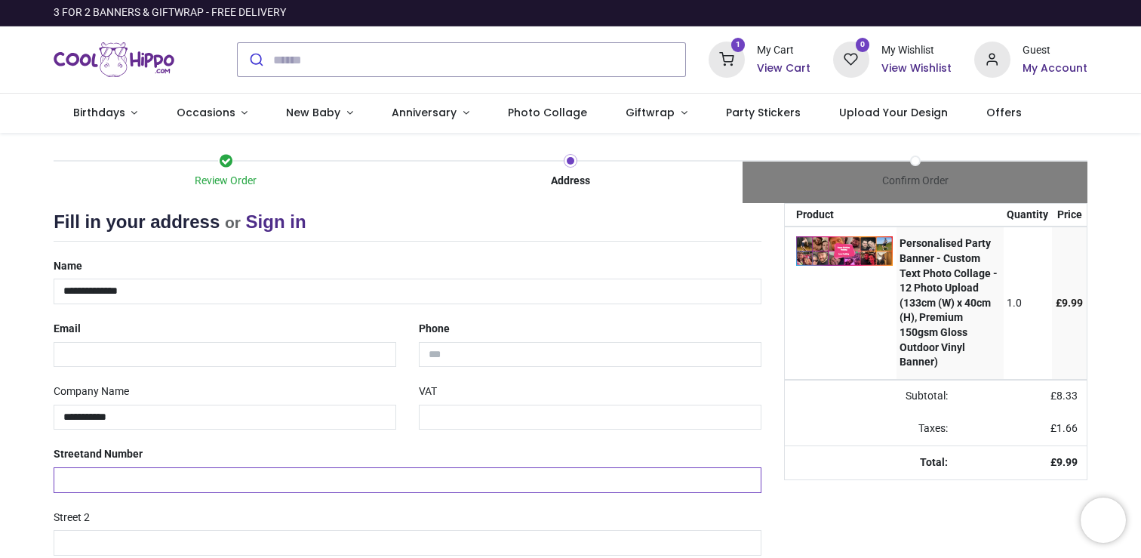
type input "**********"
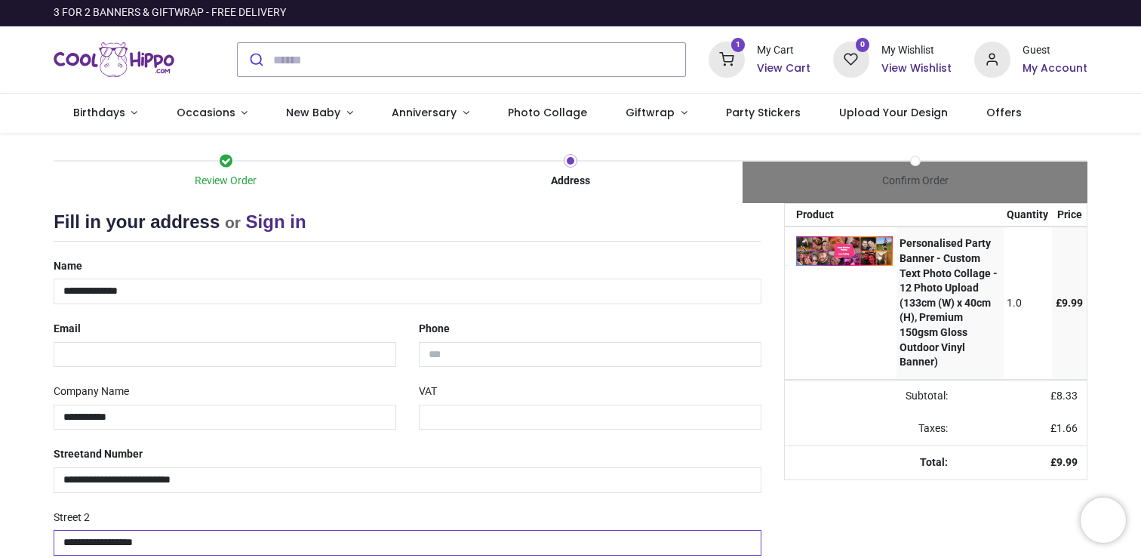
type input "*******"
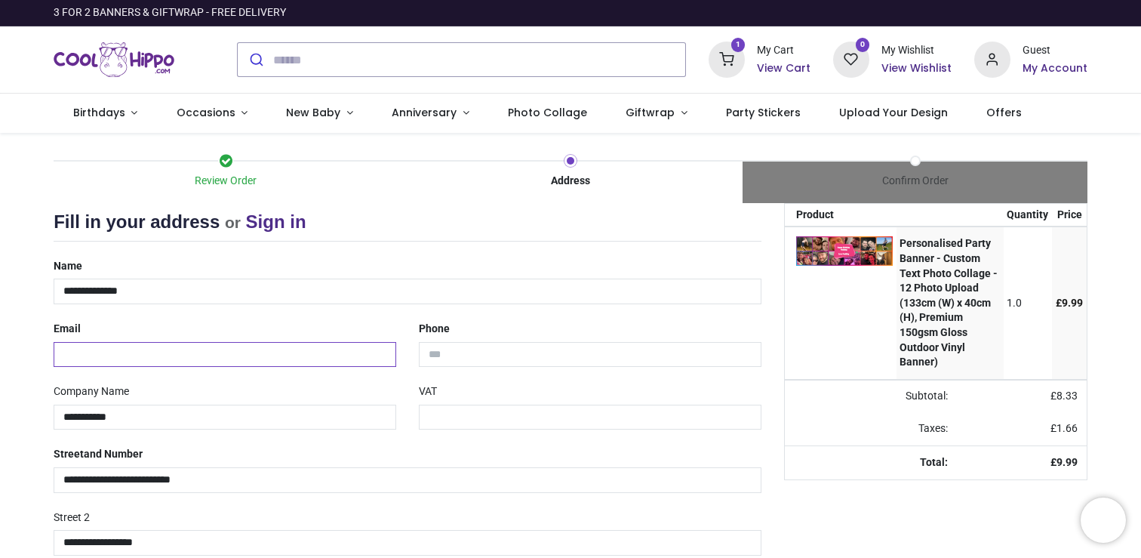
click at [226, 344] on input "email" at bounding box center [225, 355] width 343 height 26
type input "**********"
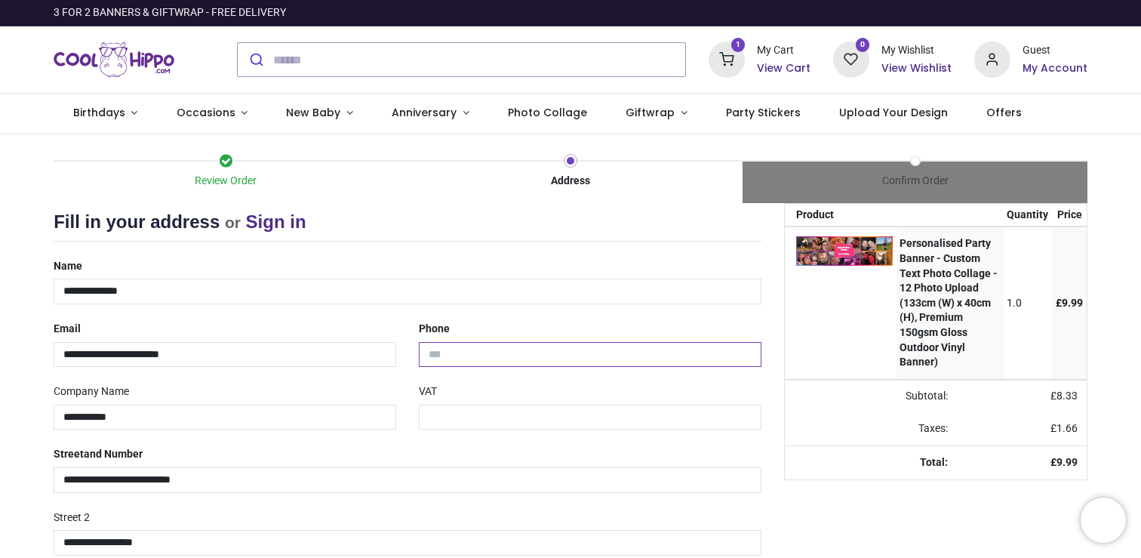
click at [593, 356] on input "tel" at bounding box center [590, 355] width 343 height 26
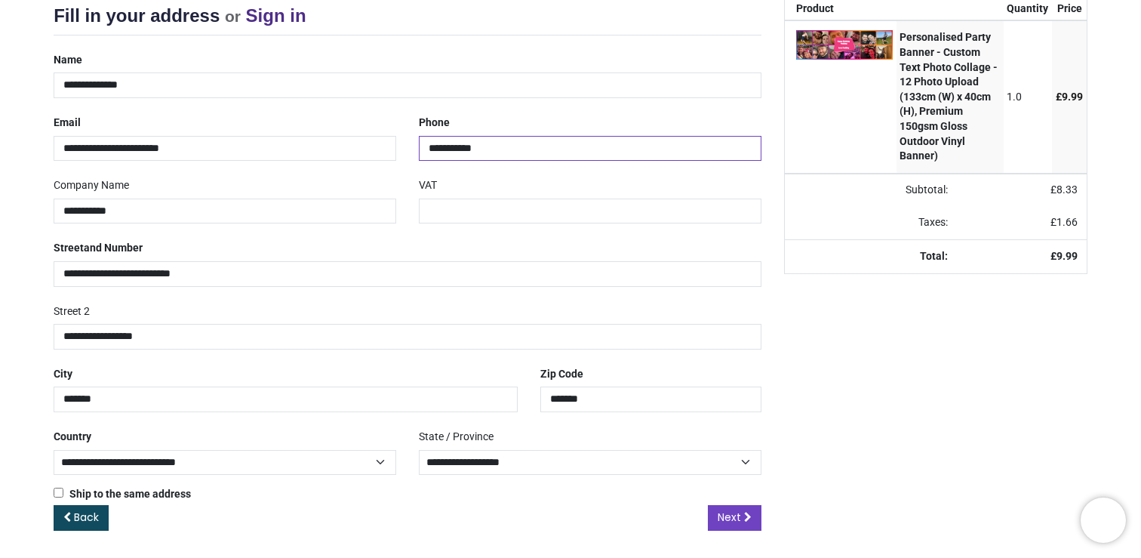
scroll to position [208, 0]
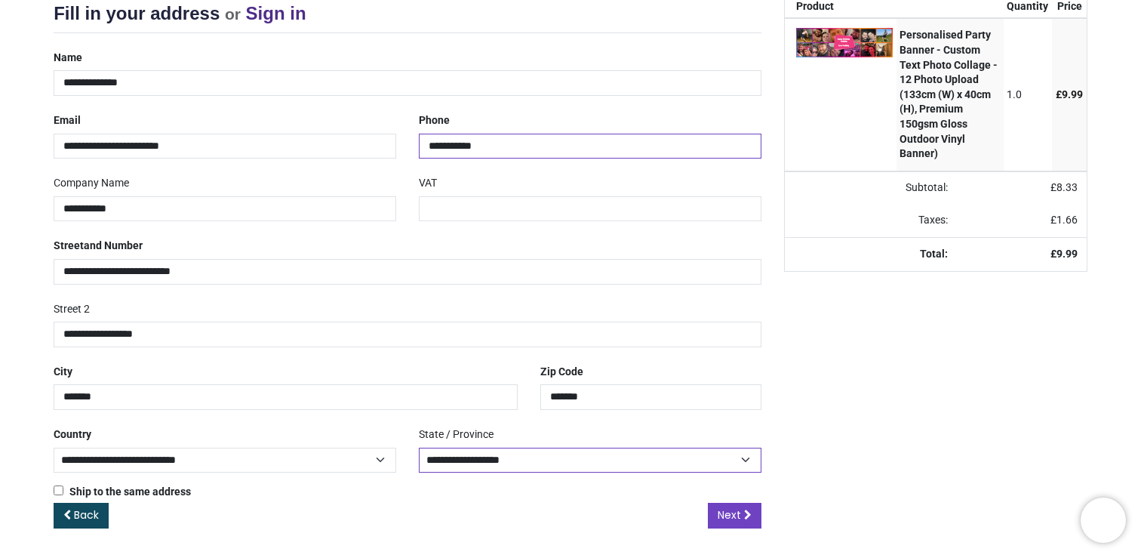
type input "**********"
click at [701, 457] on select "**********" at bounding box center [590, 461] width 343 height 26
click at [744, 514] on icon at bounding box center [748, 514] width 8 height 11
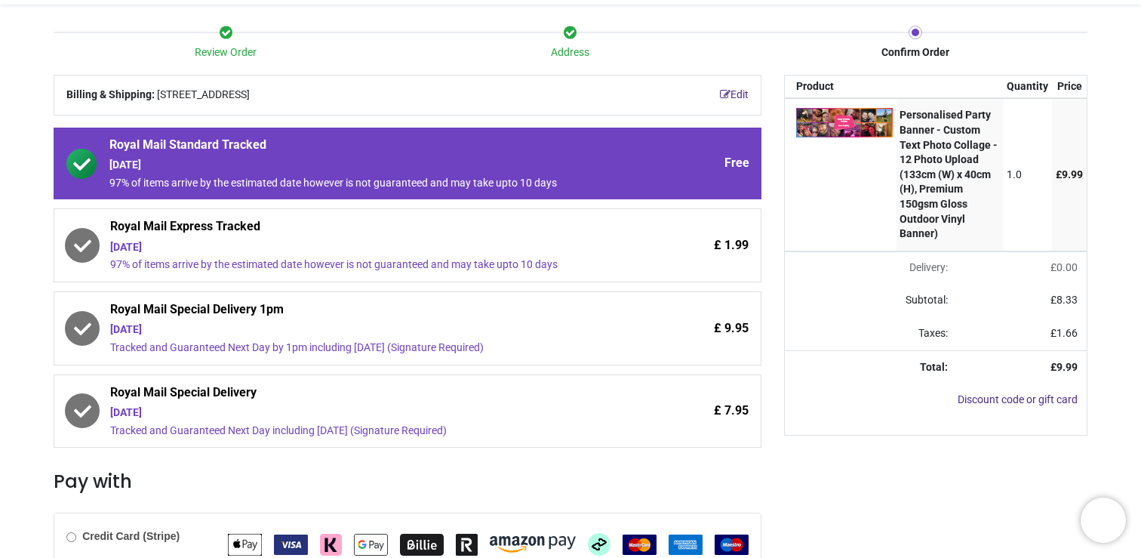
scroll to position [140, 0]
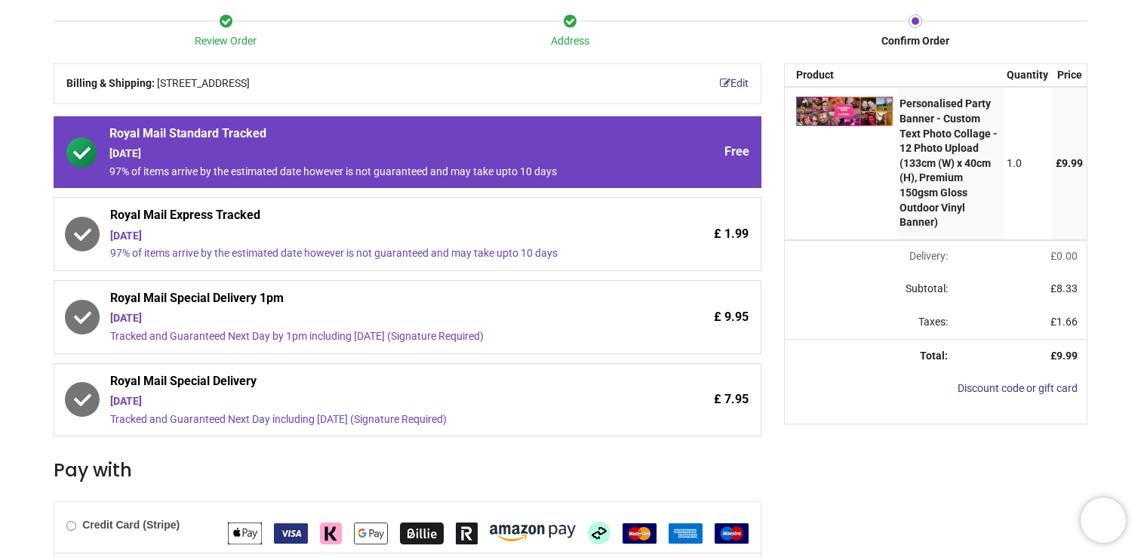
click at [262, 389] on span "Royal Mail Special Delivery" at bounding box center [365, 383] width 511 height 21
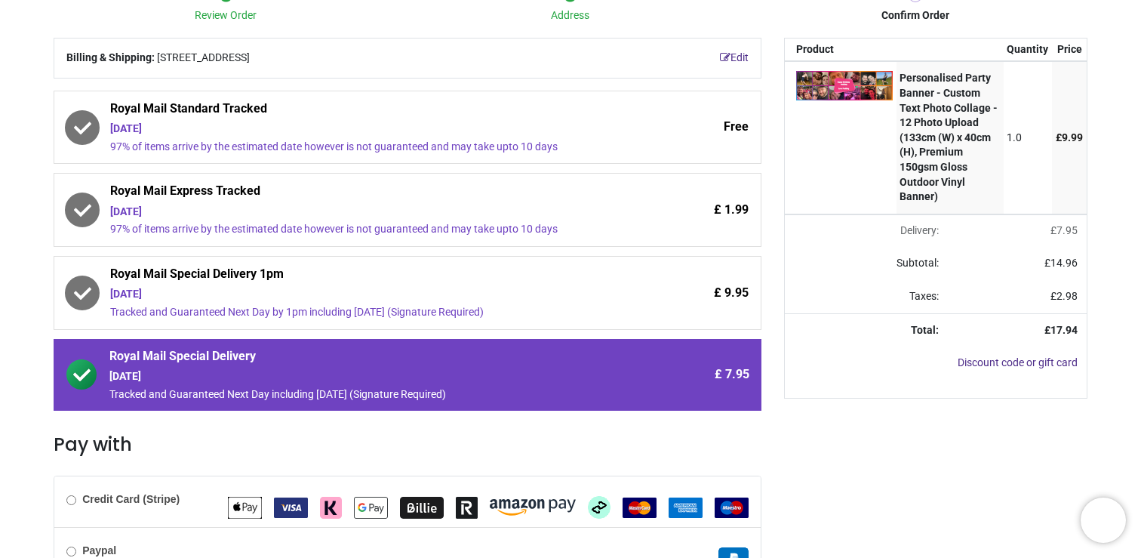
scroll to position [342, 0]
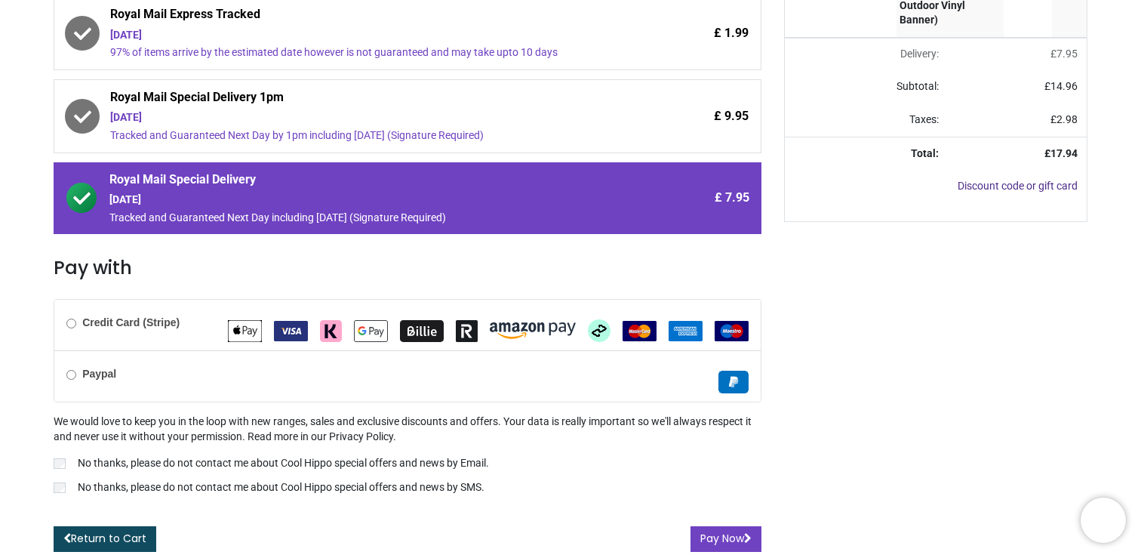
click at [63, 378] on div "Paypal" at bounding box center [407, 375] width 706 height 51
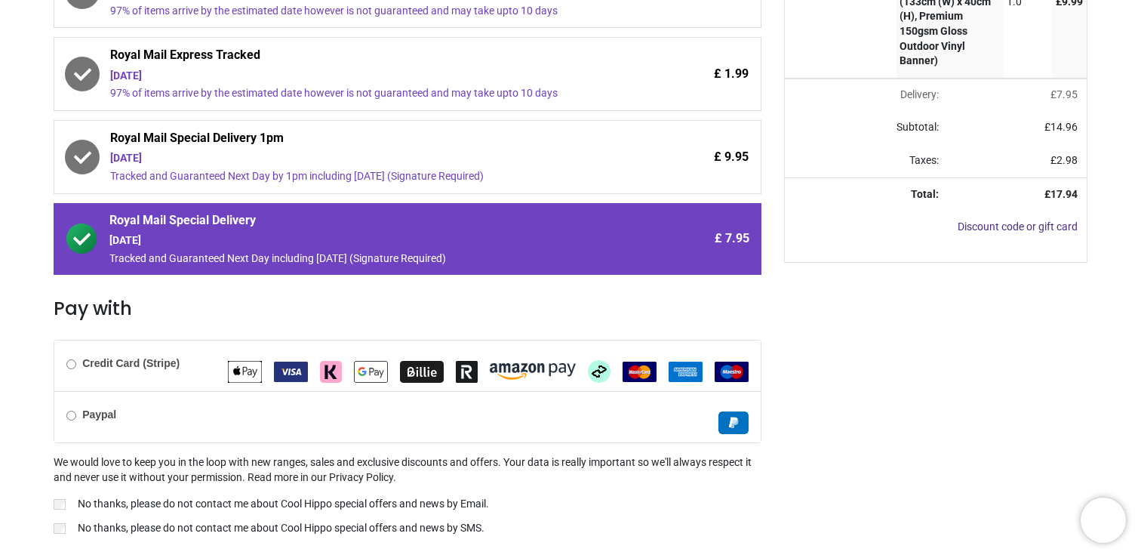
scroll to position [306, 0]
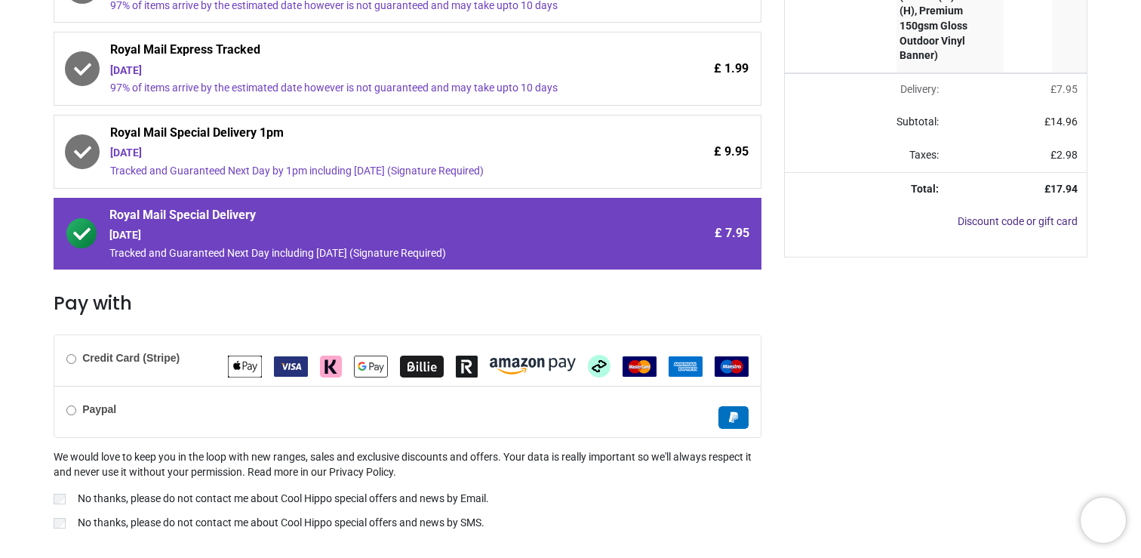
click at [64, 486] on div "We would love to keep you in the loop with new ranges, sales and exclusive disc…" at bounding box center [408, 491] width 708 height 83
click at [51, 503] on div "Edit Billing & Shipping: 209 Kings Quarter Apartments, King Square Avenue, Bris…" at bounding box center [407, 242] width 731 height 691
click at [68, 498] on label "No thanks, please do not contact me about Cool Hippo special offers and news by…" at bounding box center [408, 500] width 708 height 18
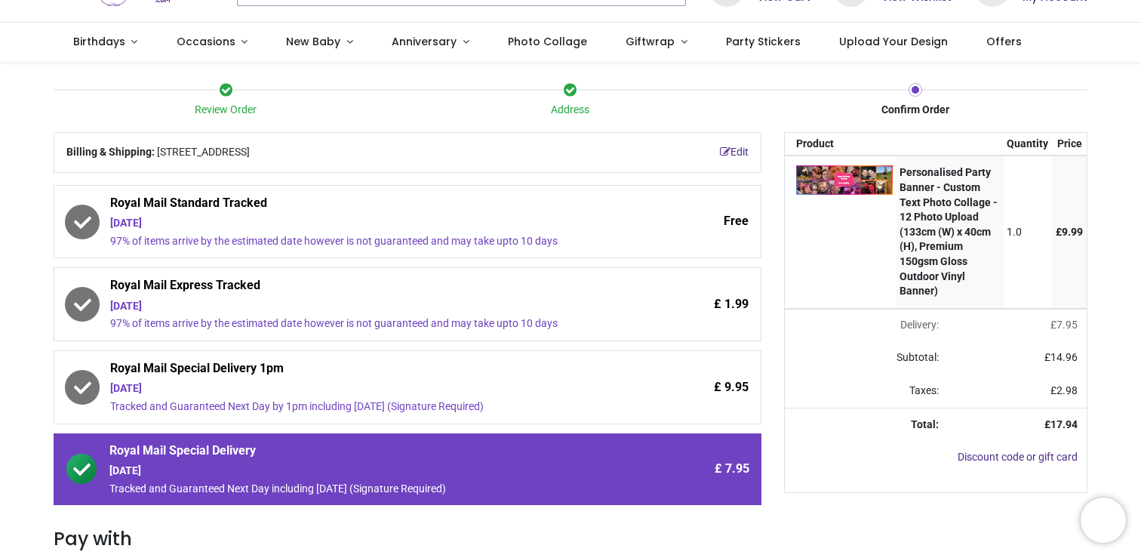
scroll to position [342, 0]
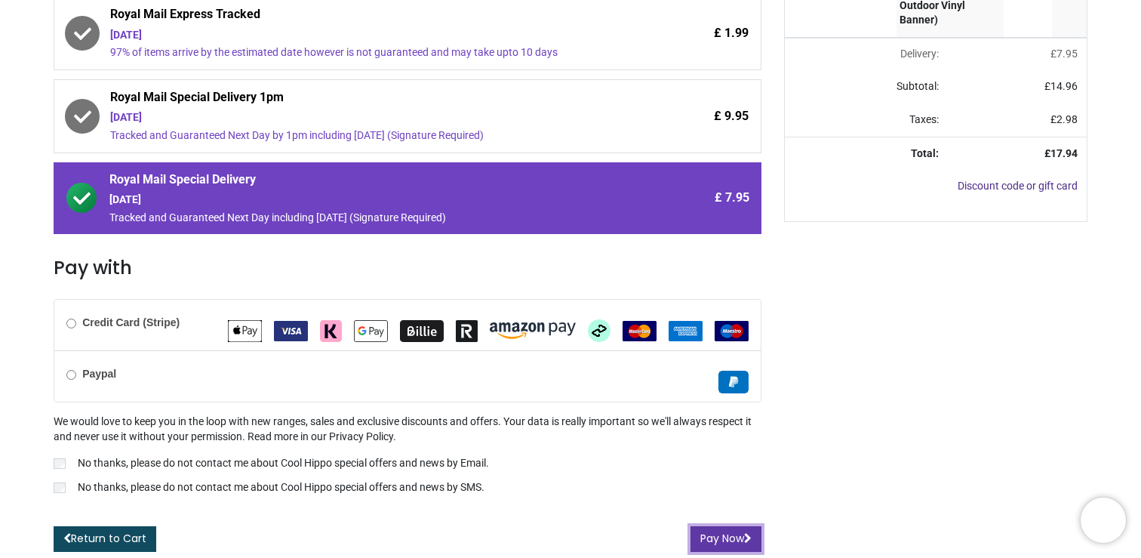
click at [744, 534] on icon "submit" at bounding box center [748, 538] width 8 height 11
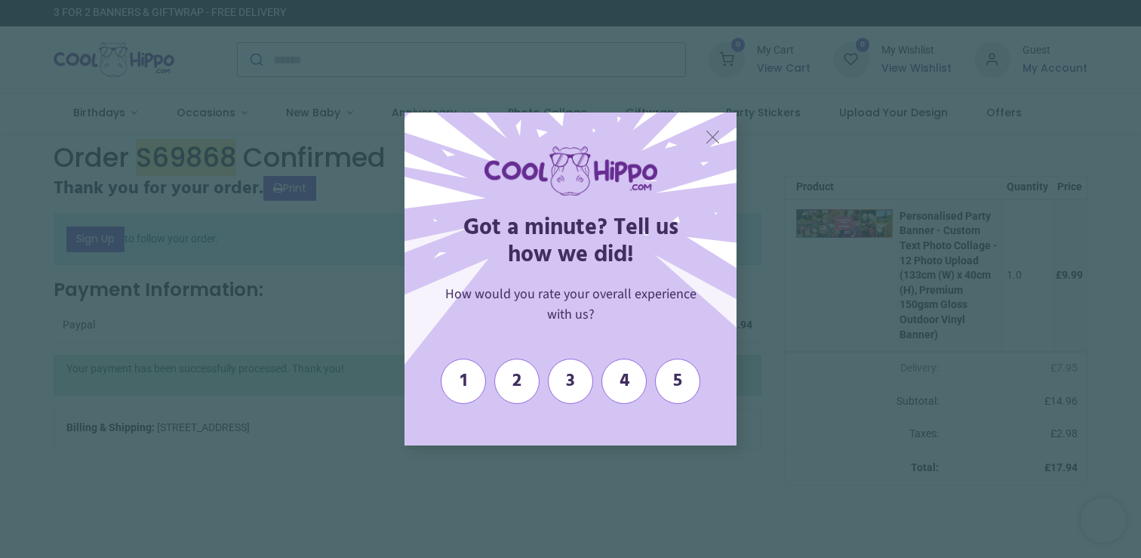
click at [711, 129] on span "X" at bounding box center [713, 136] width 16 height 23
